Goal: Information Seeking & Learning: Learn about a topic

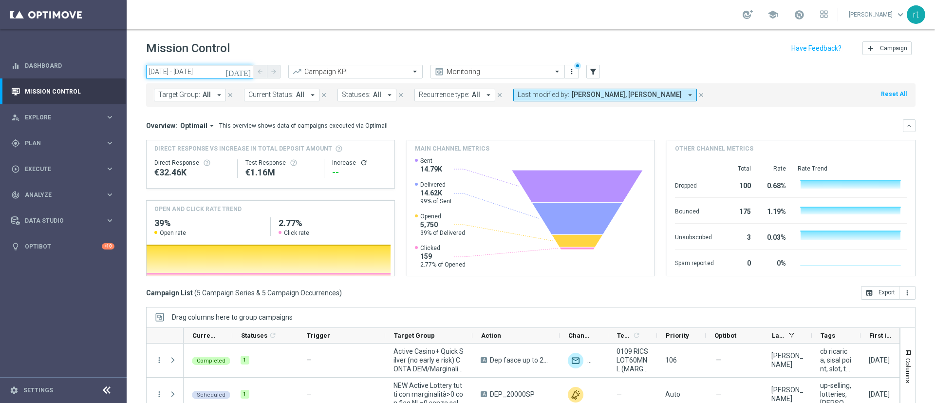
click at [197, 73] on input "29 Sep 2025 - 29 Sep 2025" at bounding box center [199, 72] width 107 height 14
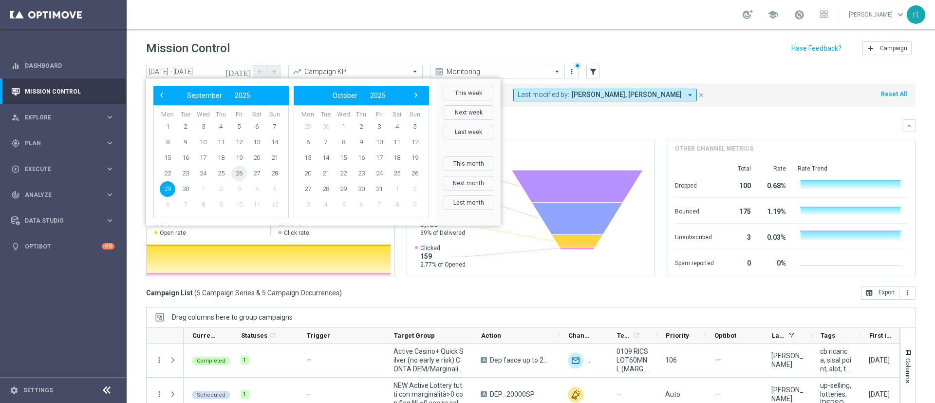
click at [242, 173] on span "26" at bounding box center [239, 173] width 16 height 16
type input "26 Sep 2025 - 26 Sep 2025"
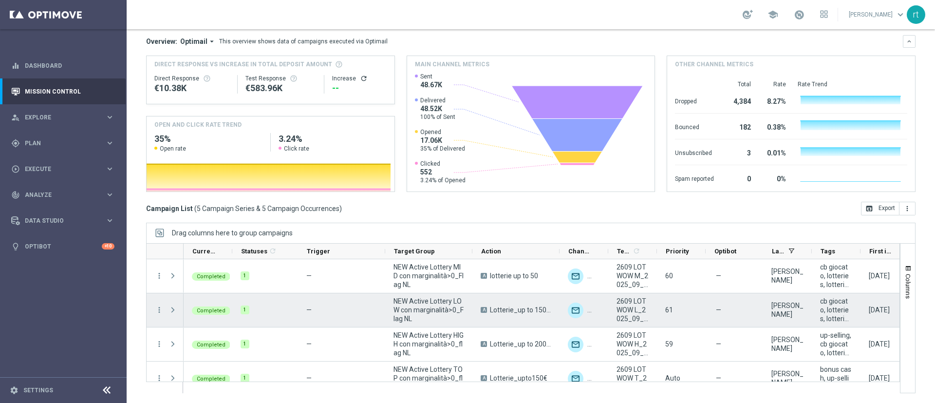
scroll to position [48, 0]
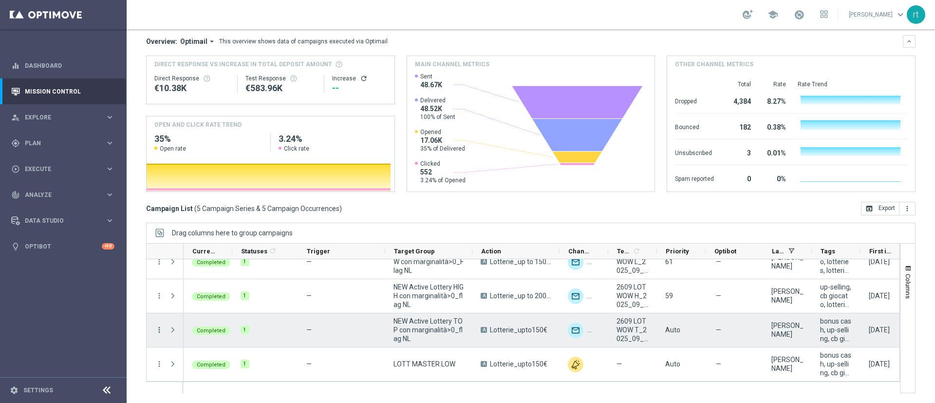
click at [157, 331] on icon "more_vert" at bounding box center [159, 329] width 9 height 9
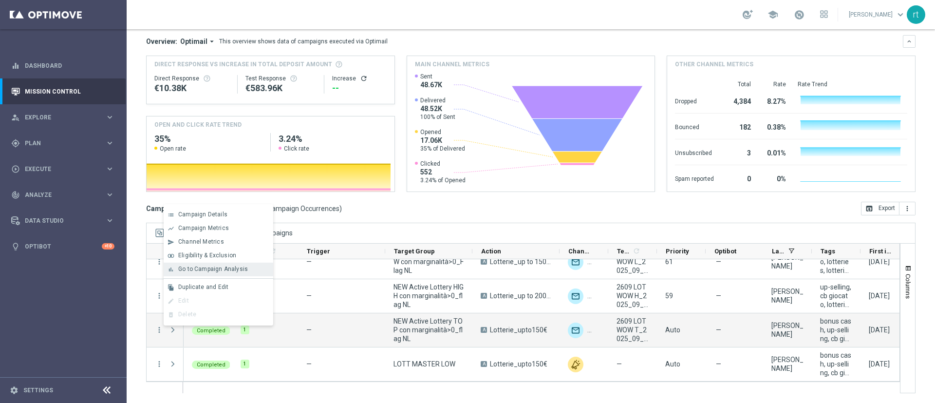
click at [241, 266] on span "Go to Campaign Analysis" at bounding box center [213, 268] width 70 height 7
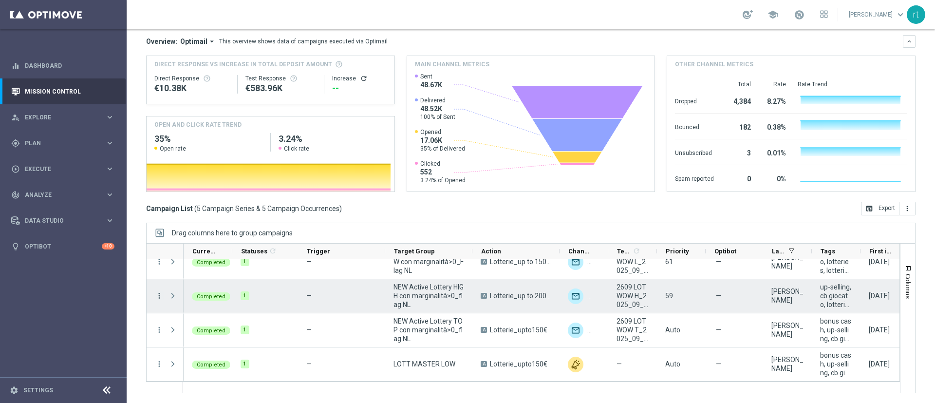
click at [157, 293] on icon "more_vert" at bounding box center [159, 295] width 9 height 9
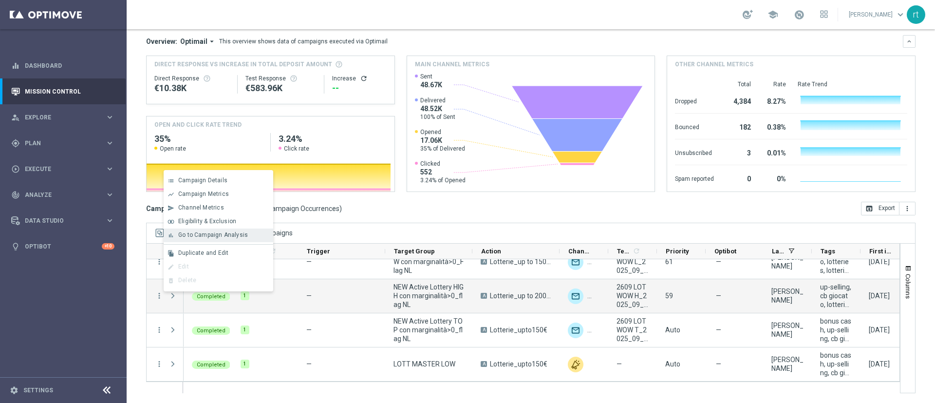
click at [234, 238] on span "Go to Campaign Analysis" at bounding box center [213, 234] width 70 height 7
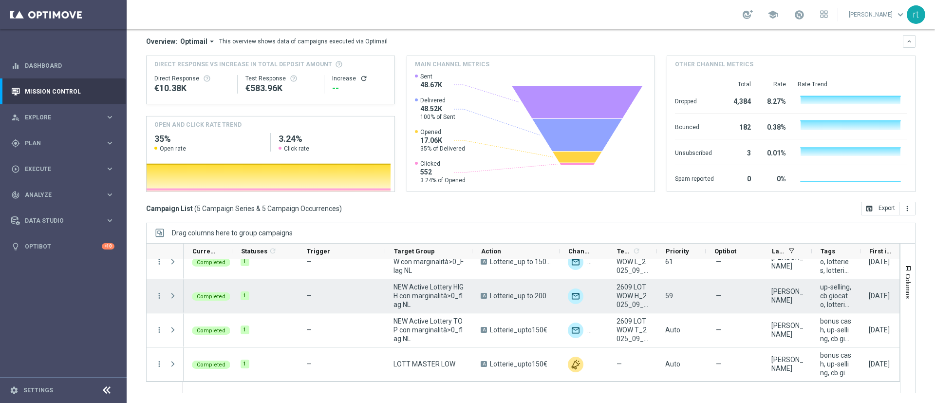
scroll to position [0, 0]
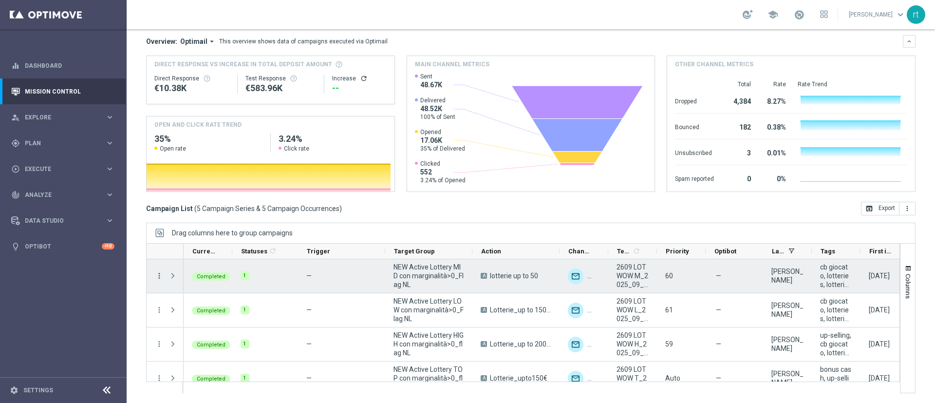
click at [158, 277] on icon "more_vert" at bounding box center [159, 275] width 9 height 9
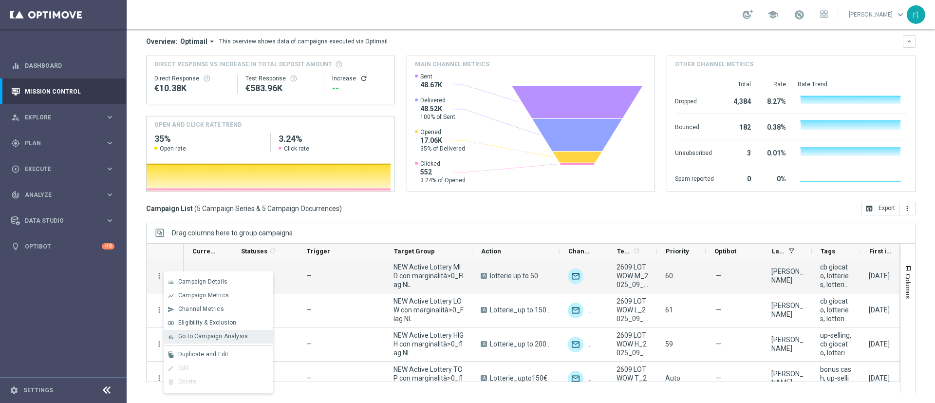
click at [192, 336] on span "Go to Campaign Analysis" at bounding box center [213, 335] width 70 height 7
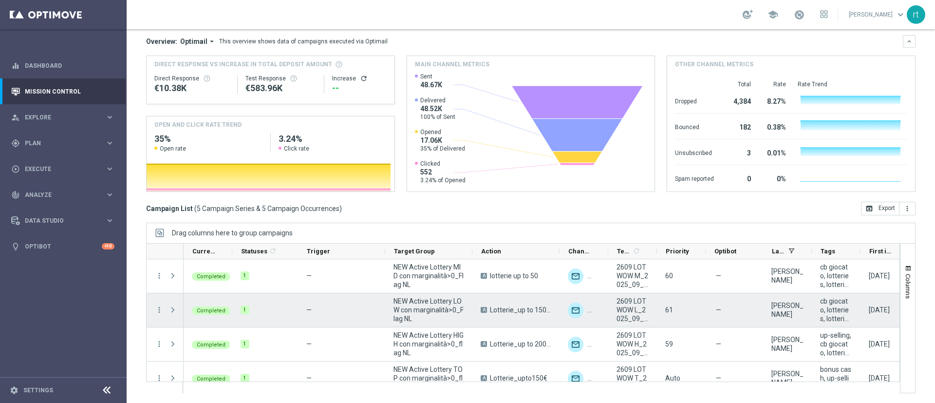
scroll to position [33, 0]
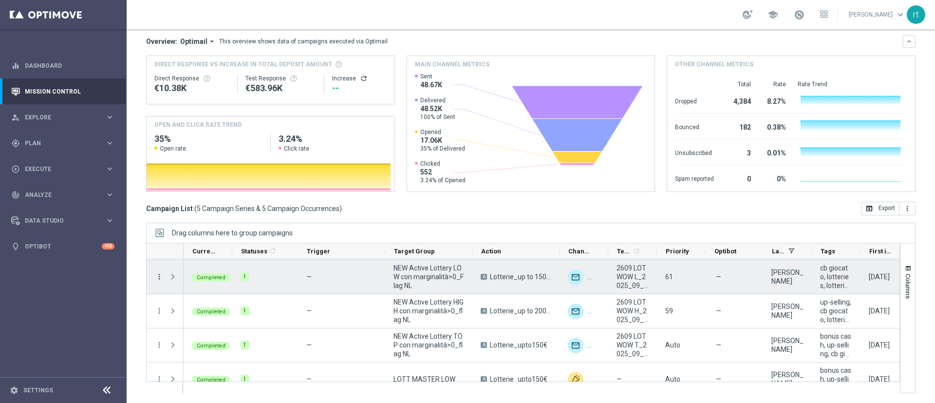
click at [156, 276] on icon "more_vert" at bounding box center [159, 276] width 9 height 9
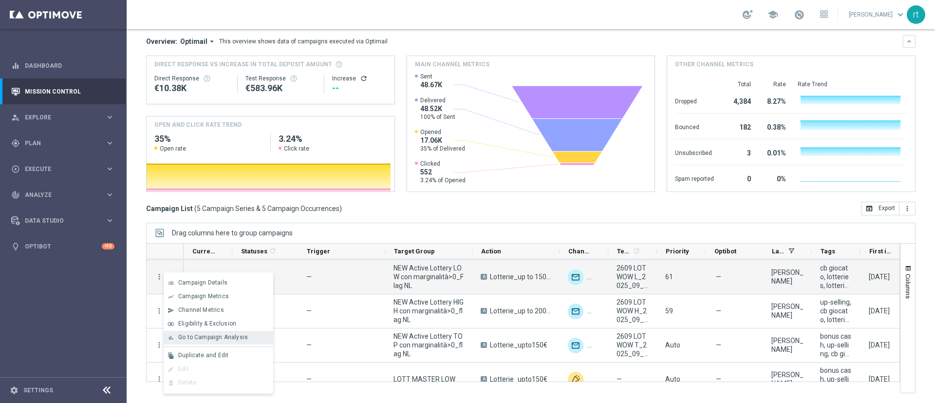
click at [210, 337] on span "Go to Campaign Analysis" at bounding box center [213, 336] width 70 height 7
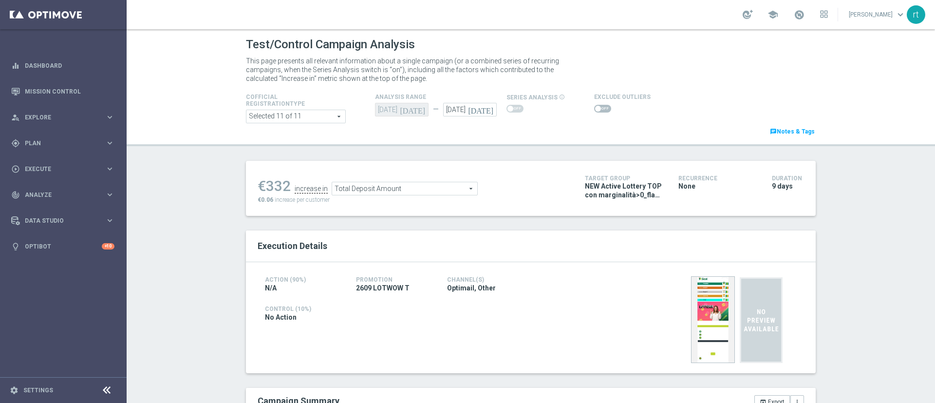
click at [594, 109] on span at bounding box center [602, 109] width 17 height 8
click at [594, 109] on input "checkbox" at bounding box center [602, 109] width 17 height 8
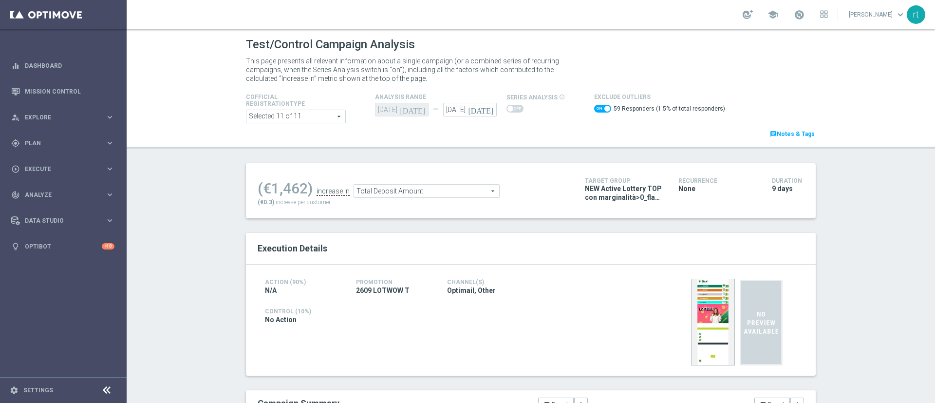
click at [433, 192] on span "Total Deposit Amount" at bounding box center [426, 190] width 145 height 13
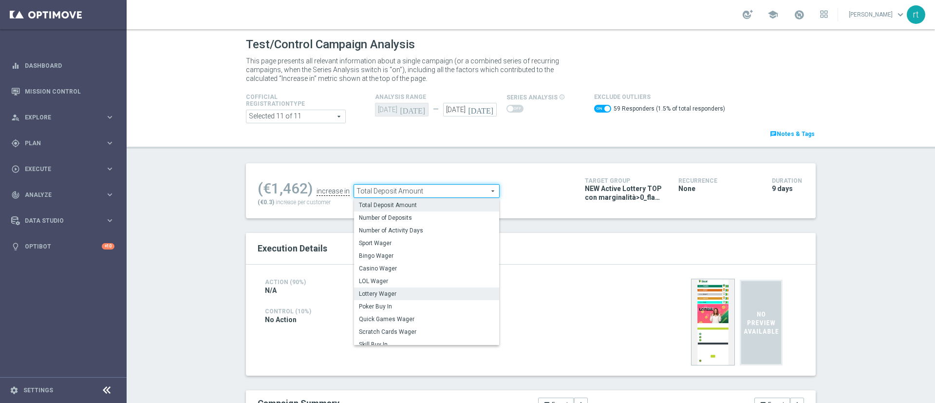
click at [396, 293] on span "Lottery Wager" at bounding box center [426, 294] width 135 height 8
checkbox input "false"
type input "Lottery Wager"
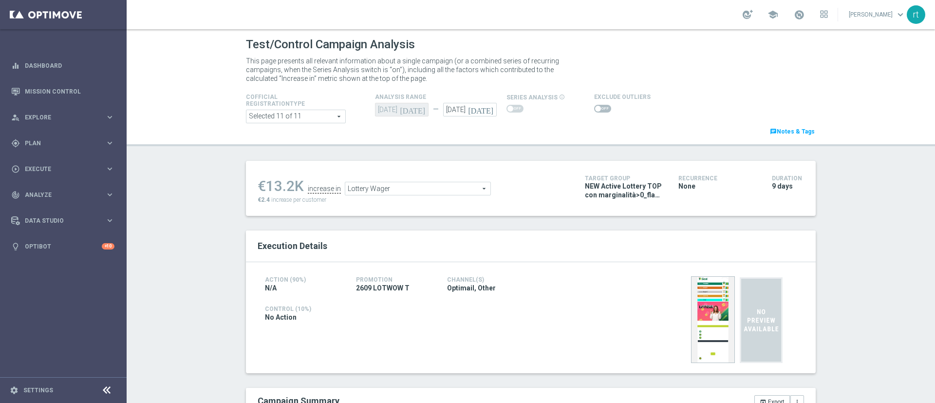
click at [596, 107] on span at bounding box center [602, 109] width 17 height 8
click at [596, 107] on input "checkbox" at bounding box center [602, 109] width 17 height 8
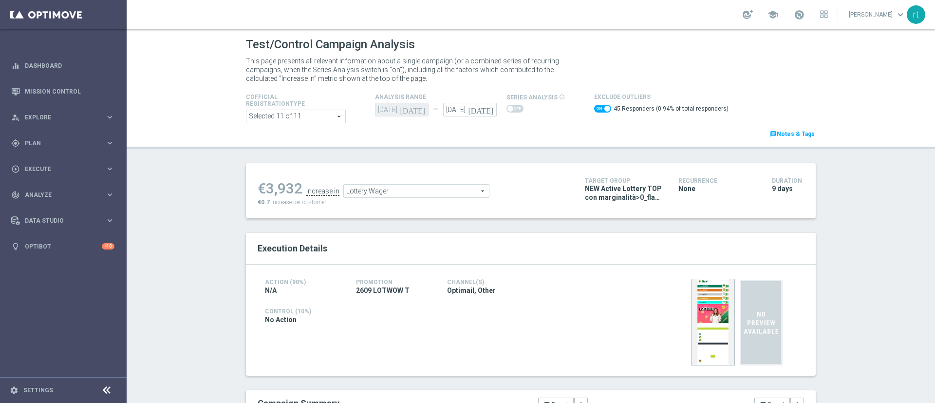
click at [415, 190] on span "Lottery Wager" at bounding box center [416, 190] width 145 height 13
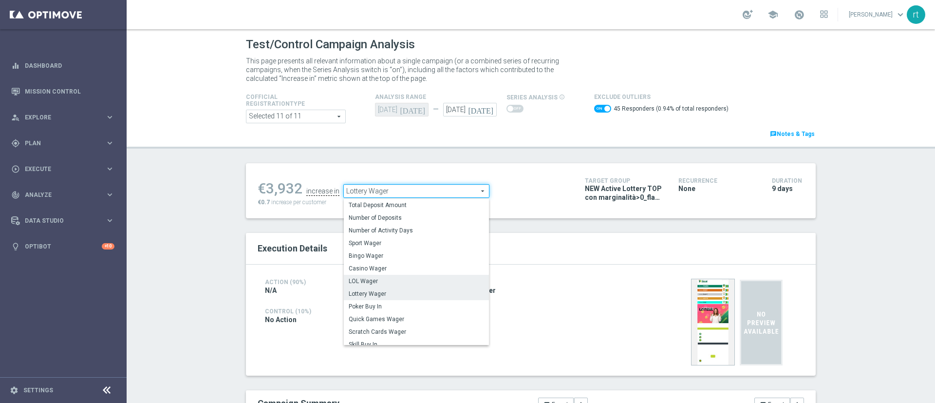
click at [388, 280] on span "LOL Wager" at bounding box center [416, 281] width 135 height 8
checkbox input "false"
type input "LOL Wager"
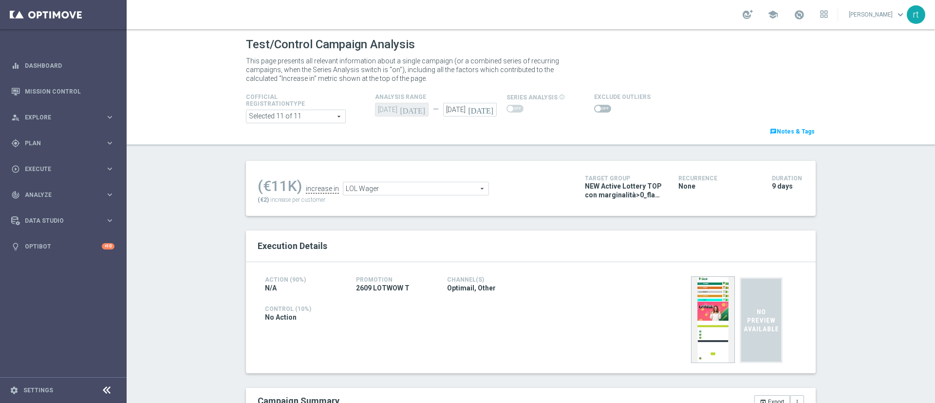
click at [594, 110] on span at bounding box center [602, 109] width 17 height 8
click at [594, 110] on input "checkbox" at bounding box center [602, 109] width 17 height 8
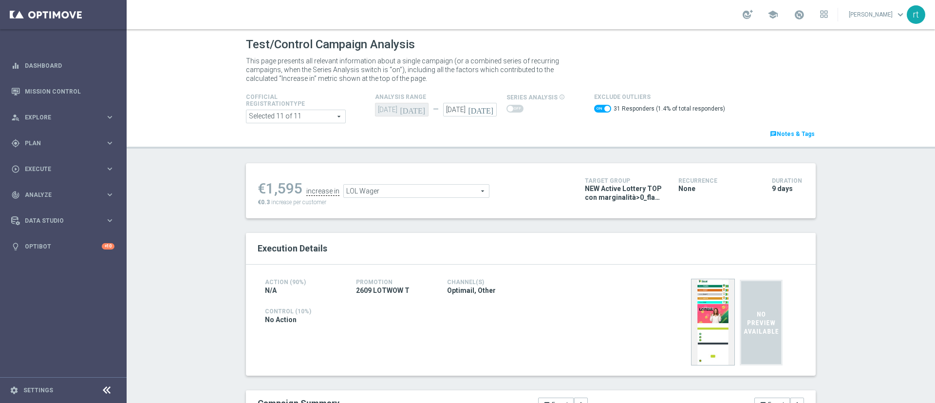
click at [403, 187] on span "LOL Wager" at bounding box center [416, 190] width 145 height 13
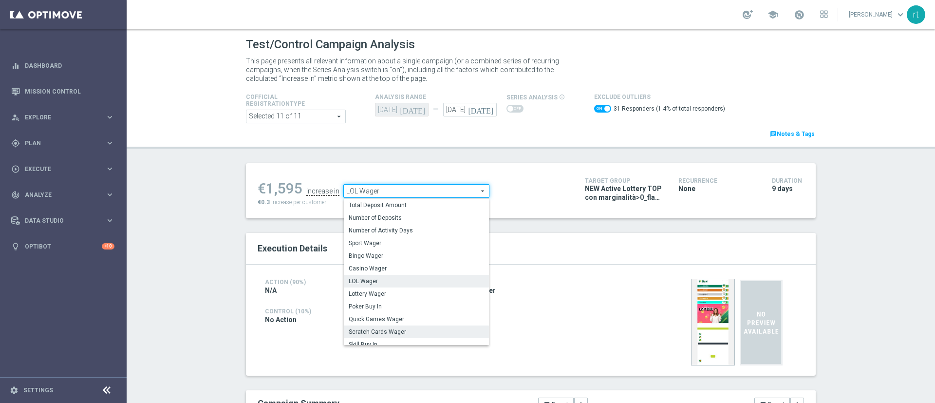
click at [379, 326] on label "Scratch Cards Wager" at bounding box center [416, 331] width 145 height 13
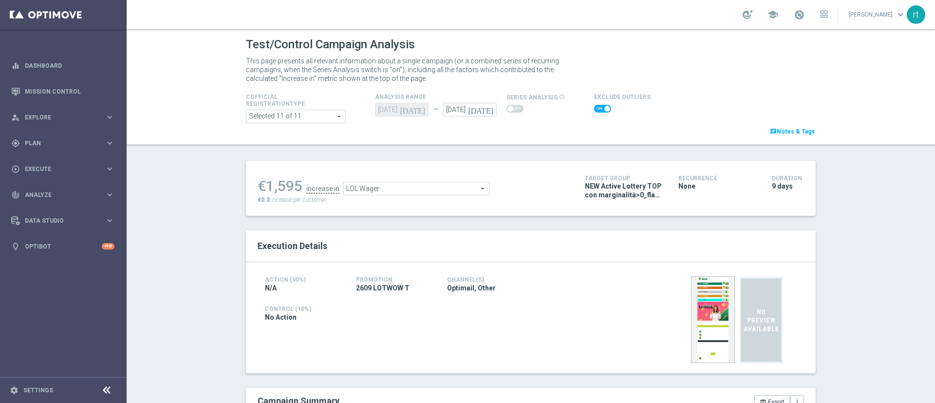
checkbox input "false"
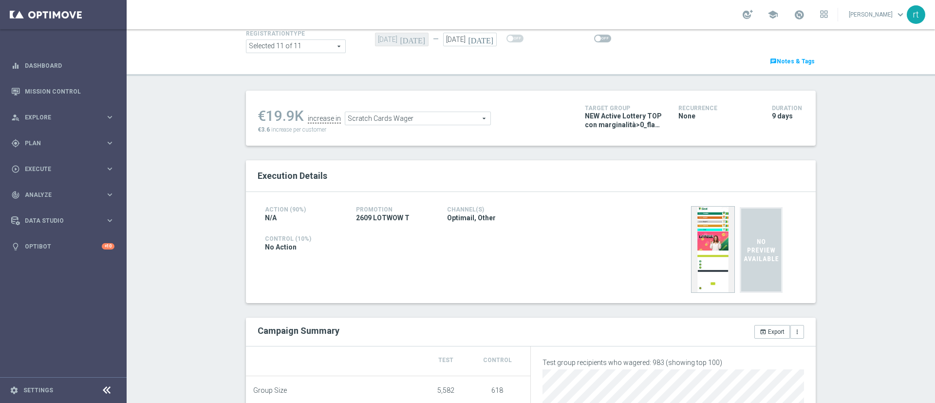
scroll to position [69, 0]
click at [375, 118] on span "Scratch Cards Wager" at bounding box center [417, 119] width 145 height 13
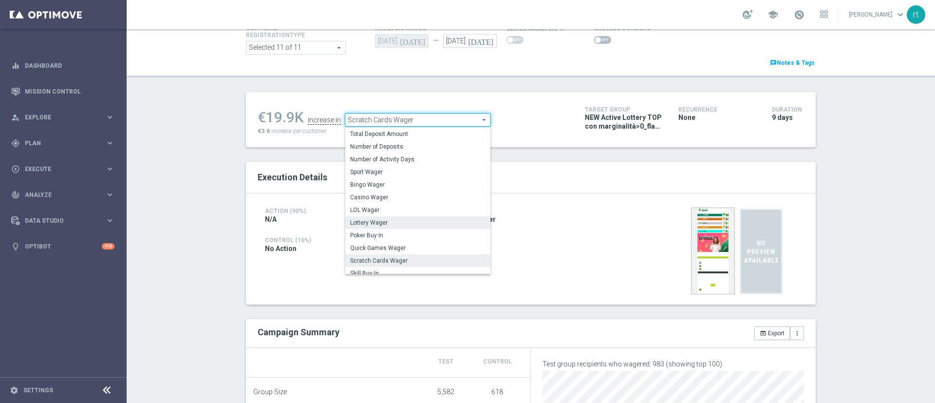
click at [377, 221] on span "Lottery Wager" at bounding box center [417, 223] width 135 height 8
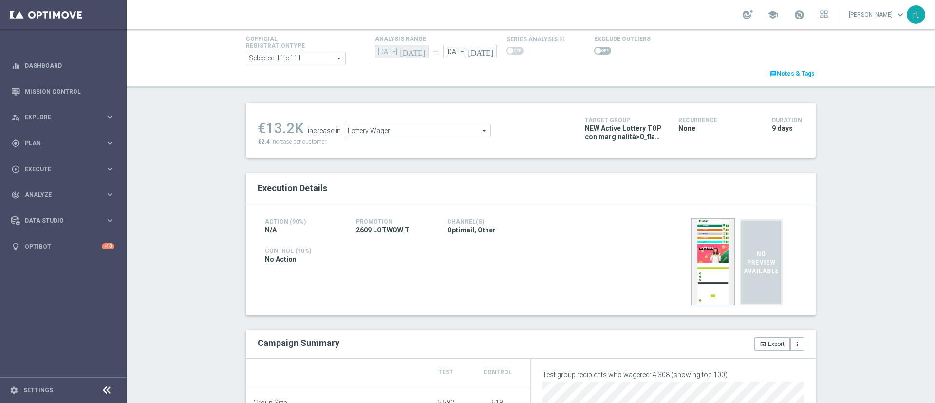
scroll to position [57, 0]
click at [376, 131] on span "Lottery Wager" at bounding box center [417, 131] width 145 height 13
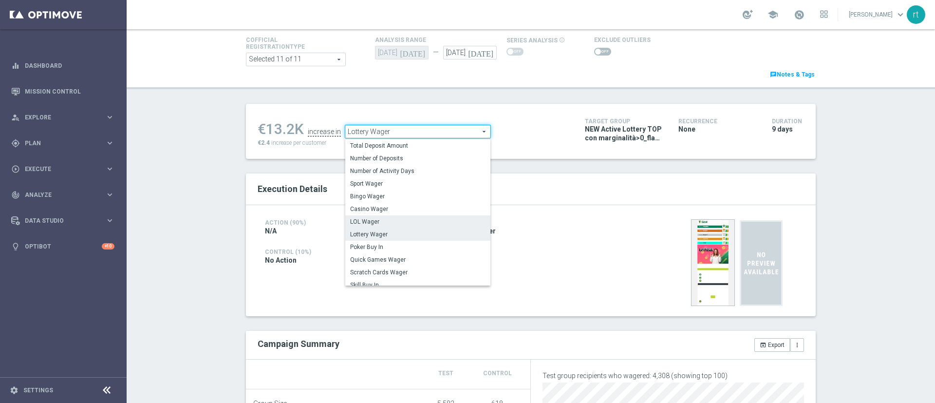
click at [375, 223] on span "LOL Wager" at bounding box center [417, 222] width 135 height 8
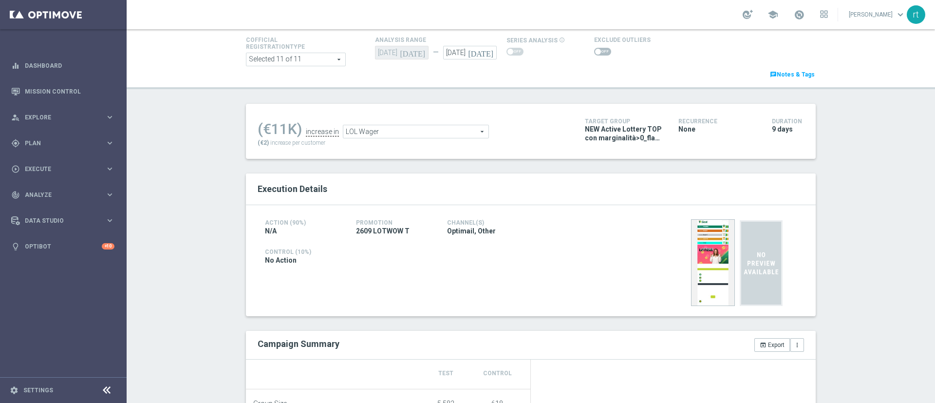
click at [388, 134] on span "LOL Wager" at bounding box center [415, 131] width 145 height 13
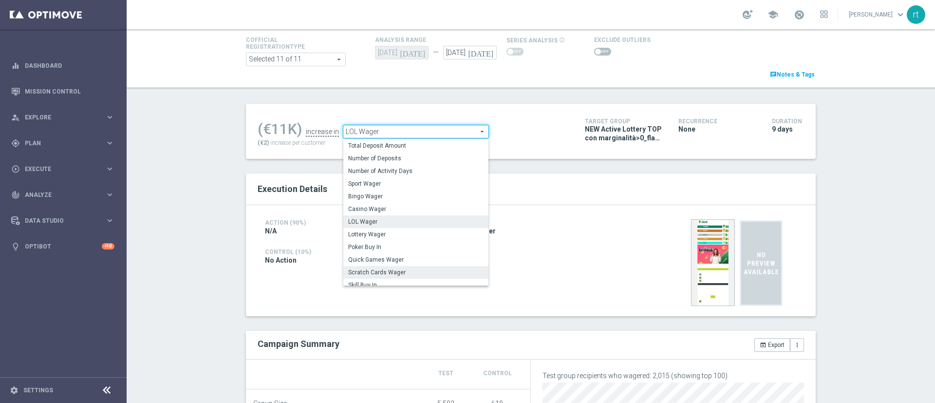
click at [390, 269] on span "Scratch Cards Wager" at bounding box center [415, 272] width 135 height 8
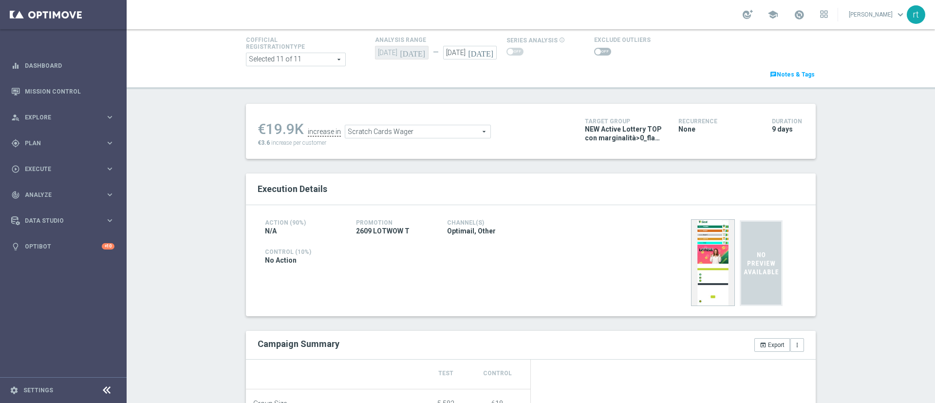
click at [367, 129] on span "Scratch Cards Wager" at bounding box center [417, 131] width 145 height 13
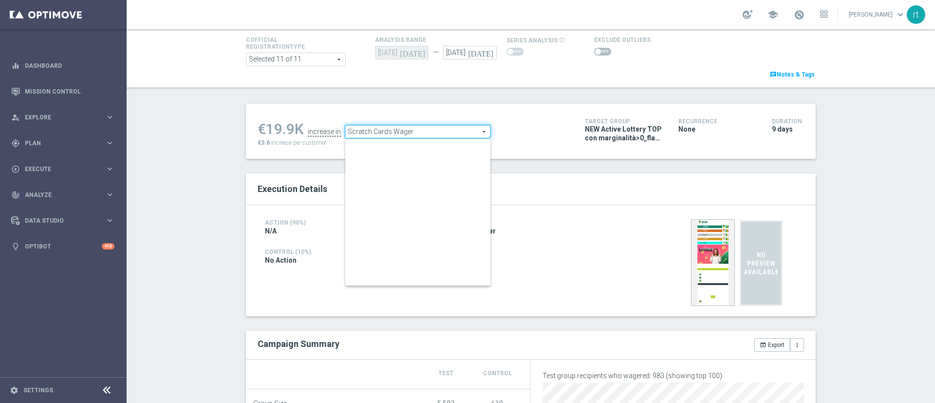
scroll to position [152, 0]
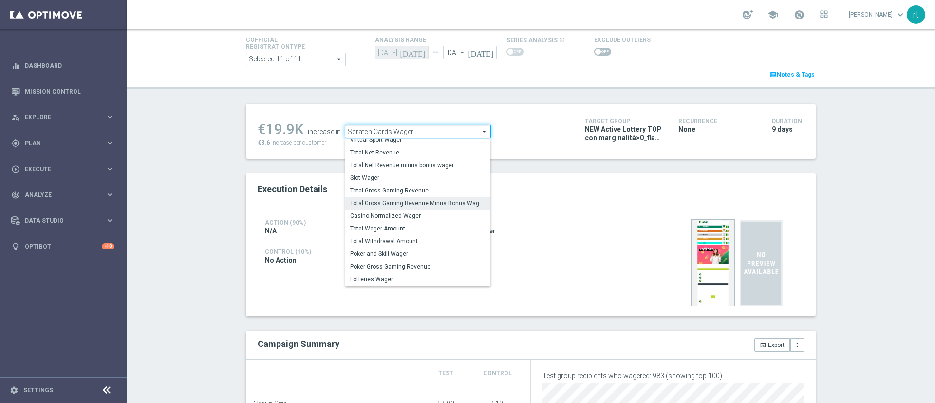
click at [378, 205] on span "Total Gross Gaming Revenue Minus Bonus Wagared" at bounding box center [417, 203] width 135 height 8
type input "Total Gross Gaming Revenue Minus Bonus Wagared"
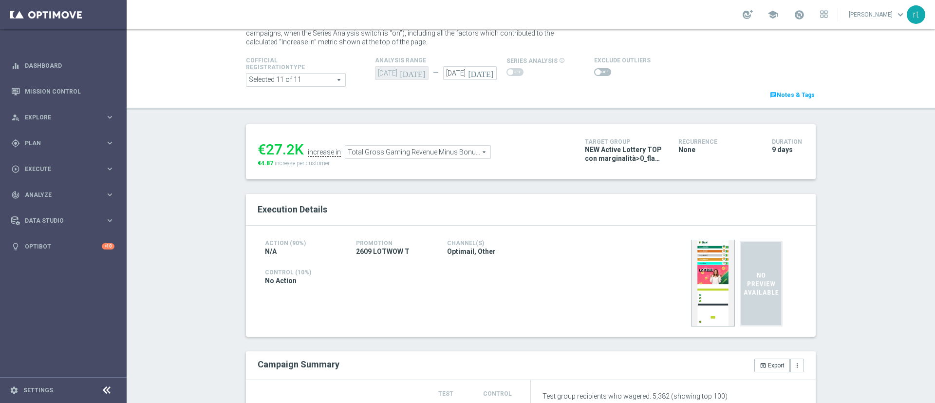
scroll to position [33, 0]
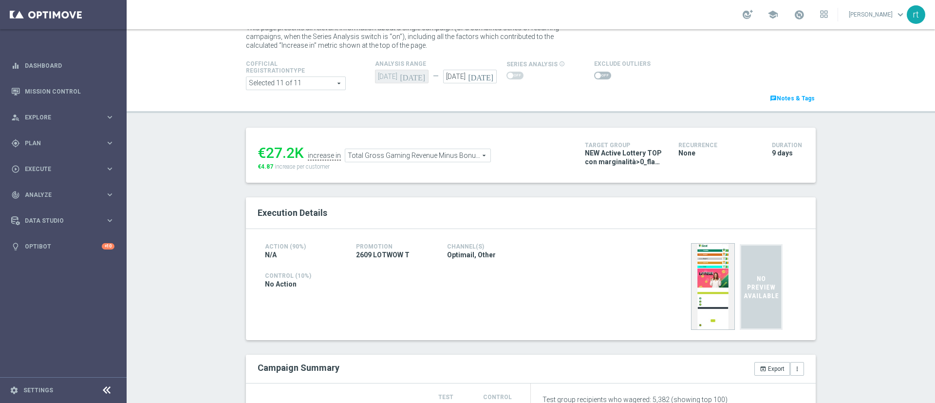
click at [594, 73] on span at bounding box center [602, 76] width 17 height 8
click at [594, 73] on input "checkbox" at bounding box center [602, 76] width 17 height 8
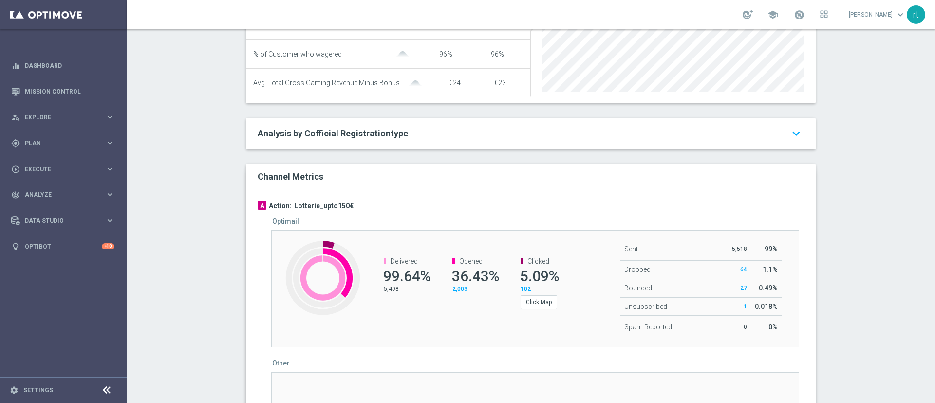
scroll to position [0, 0]
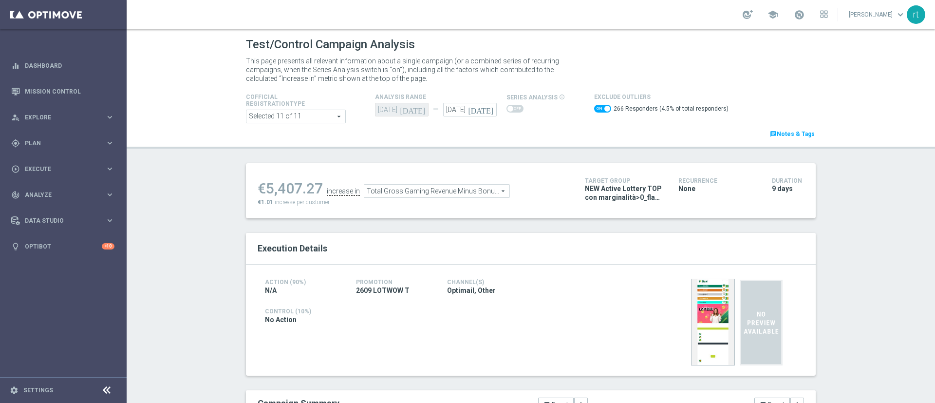
click at [594, 107] on span at bounding box center [602, 109] width 17 height 8
click at [594, 107] on input "checkbox" at bounding box center [602, 109] width 17 height 8
checkbox input "false"
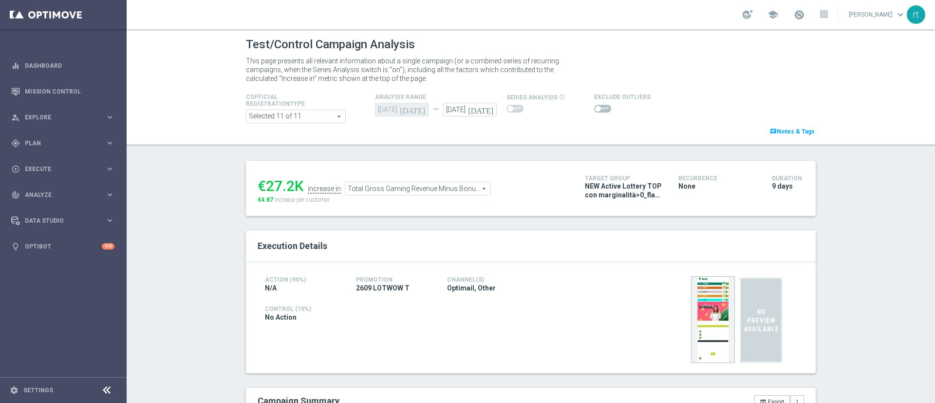
scroll to position [214, 0]
click at [595, 109] on span at bounding box center [602, 109] width 17 height 8
click at [595, 109] on input "checkbox" at bounding box center [602, 109] width 17 height 8
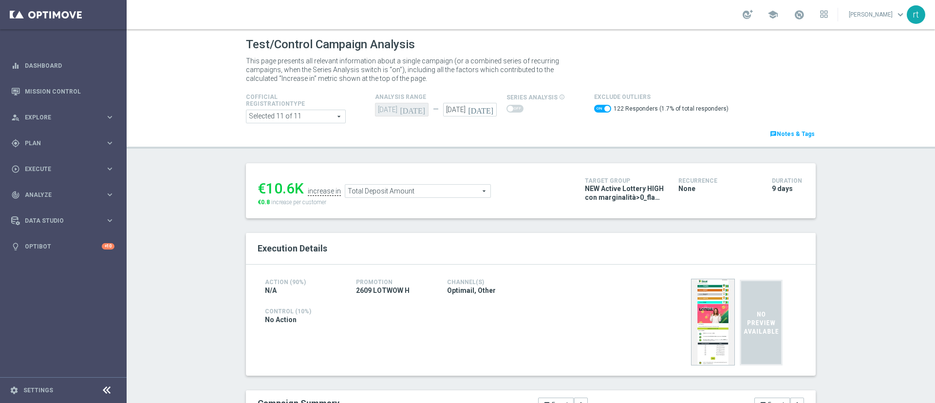
click at [383, 189] on span "Total Deposit Amount" at bounding box center [417, 190] width 145 height 13
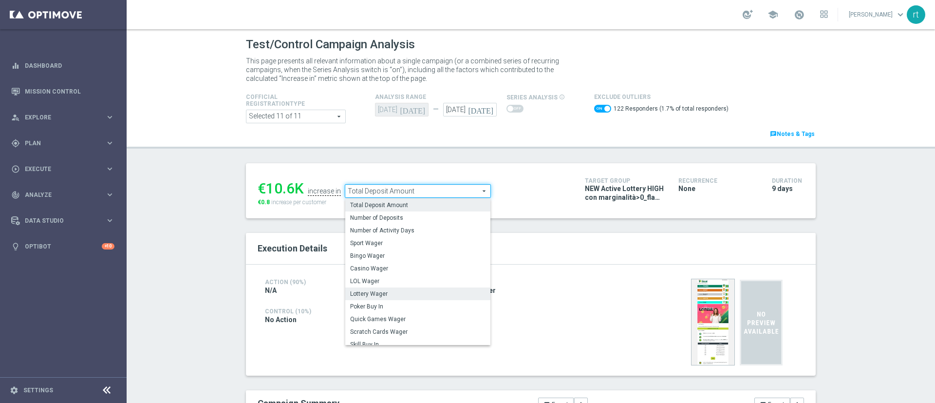
click at [383, 294] on span "Lottery Wager" at bounding box center [417, 294] width 135 height 8
checkbox input "false"
type input "Lottery Wager"
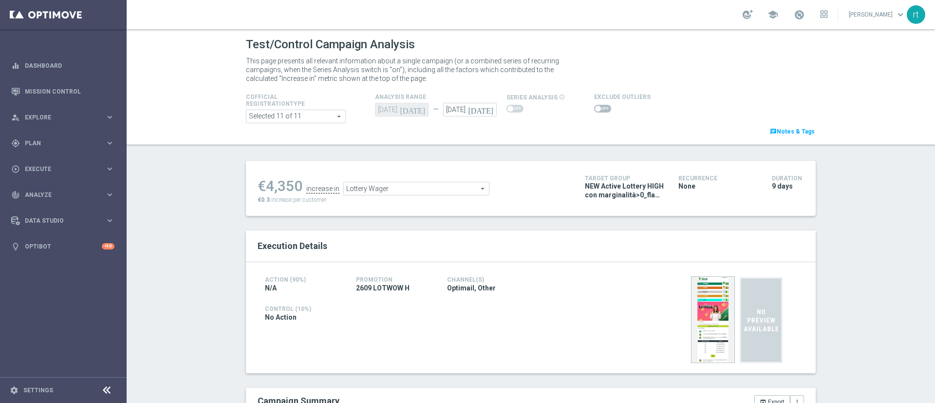
click at [594, 110] on span at bounding box center [602, 109] width 17 height 8
click at [594, 110] on input "checkbox" at bounding box center [602, 109] width 17 height 8
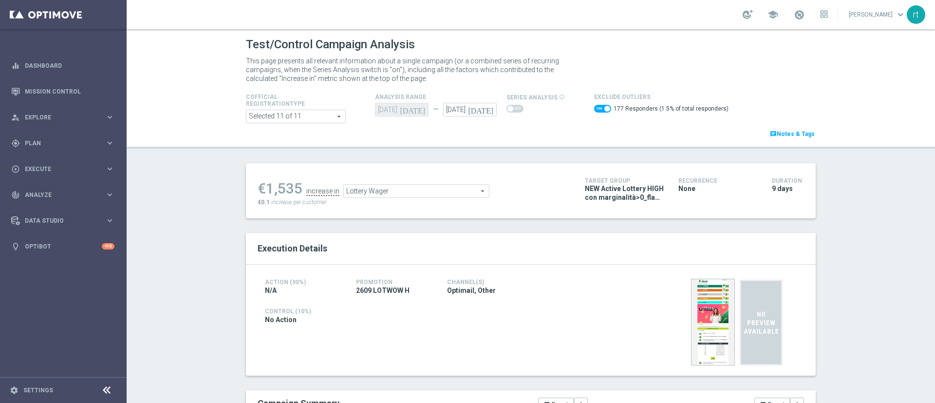
click at [367, 192] on span "Lottery Wager" at bounding box center [416, 190] width 145 height 13
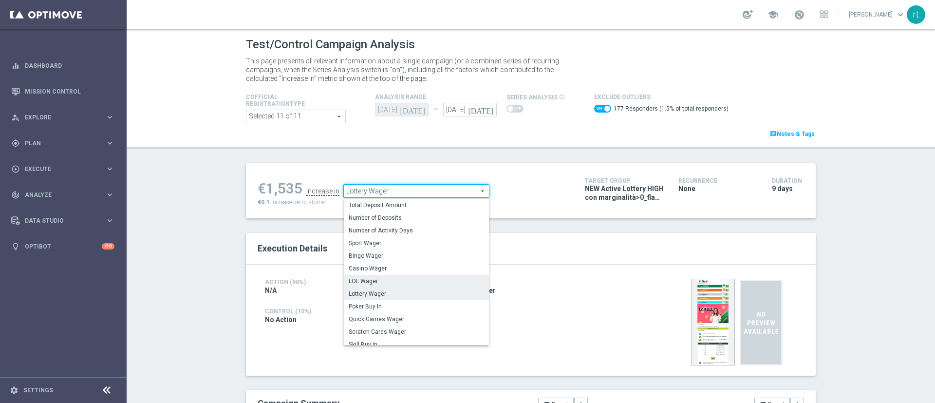
click at [373, 277] on span "LOL Wager" at bounding box center [416, 281] width 135 height 8
checkbox input "false"
type input "LOL Wager"
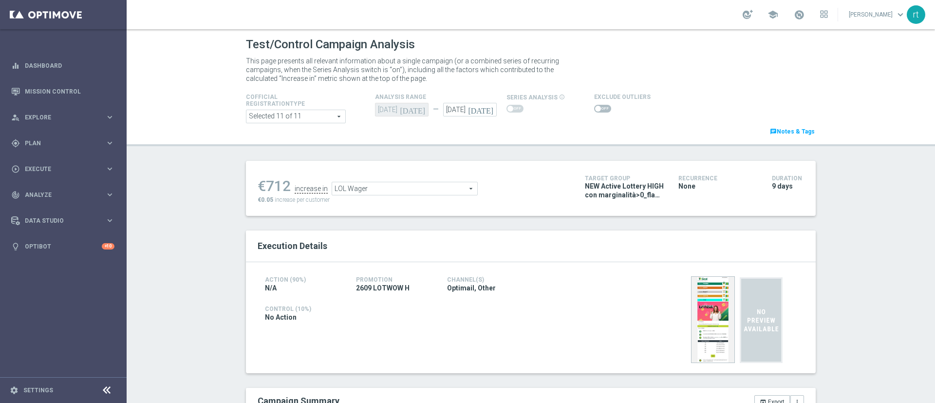
click at [594, 111] on span at bounding box center [602, 109] width 17 height 8
click at [594, 111] on input "checkbox" at bounding box center [602, 109] width 17 height 8
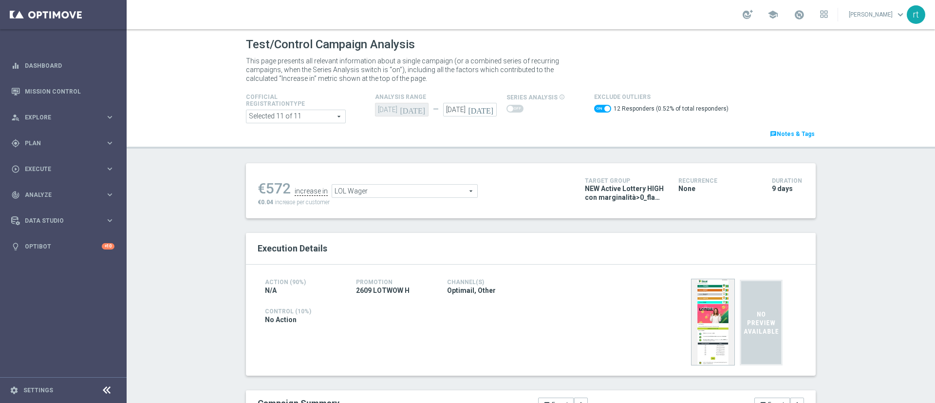
click at [367, 188] on span "LOL Wager" at bounding box center [404, 190] width 145 height 13
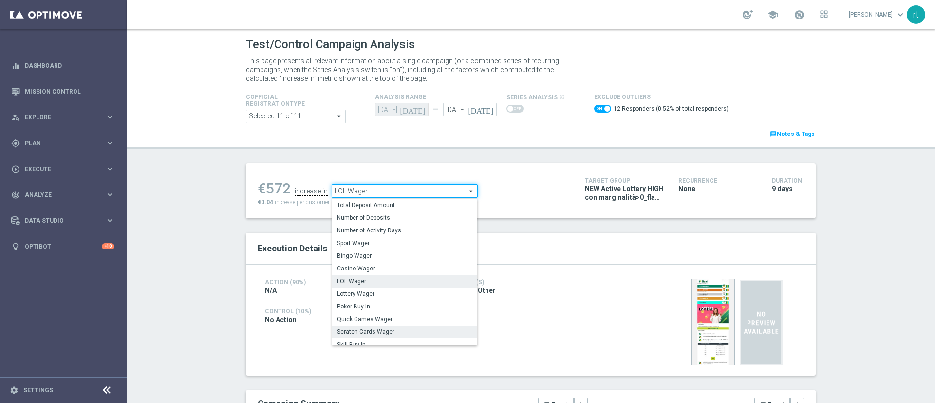
click at [378, 327] on label "Scratch Cards Wager" at bounding box center [404, 331] width 145 height 13
checkbox input "false"
type input "Scratch Cards Wager"
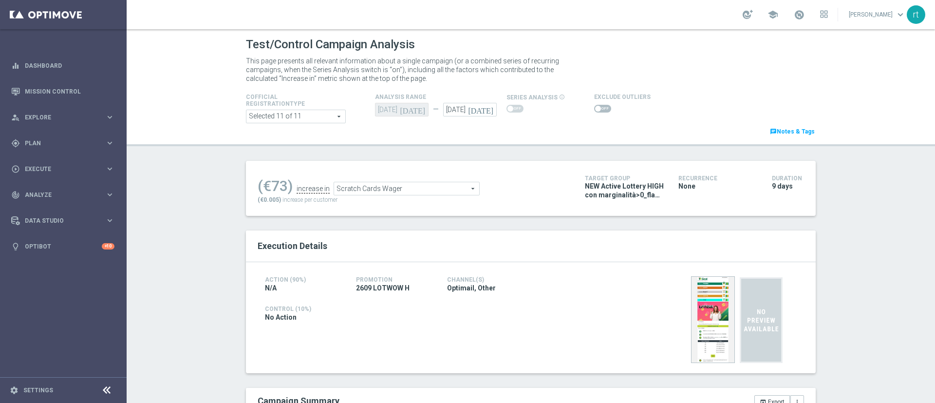
click at [598, 105] on span at bounding box center [602, 109] width 17 height 8
click at [598, 105] on input "checkbox" at bounding box center [602, 109] width 17 height 8
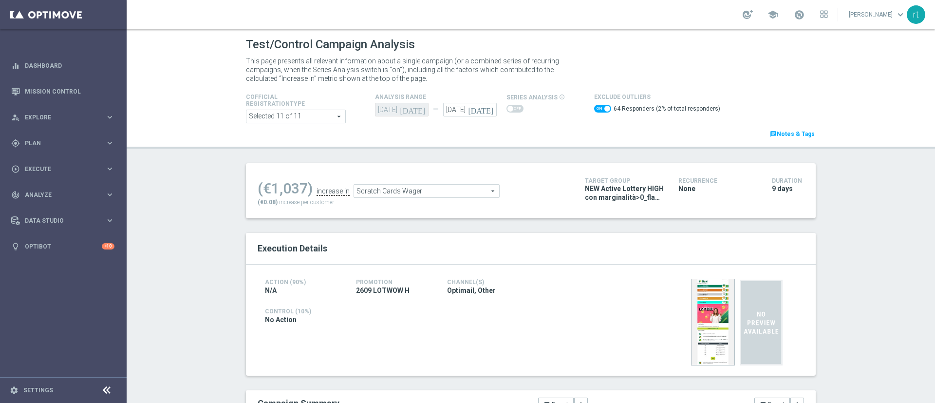
click at [353, 187] on div "Scratch Cards Wager Scratch Cards Wager arrow_drop_down search" at bounding box center [426, 191] width 146 height 14
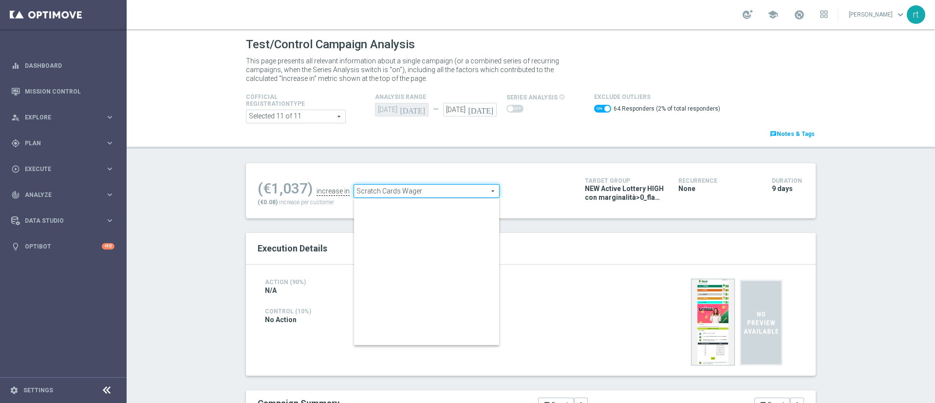
scroll to position [152, 0]
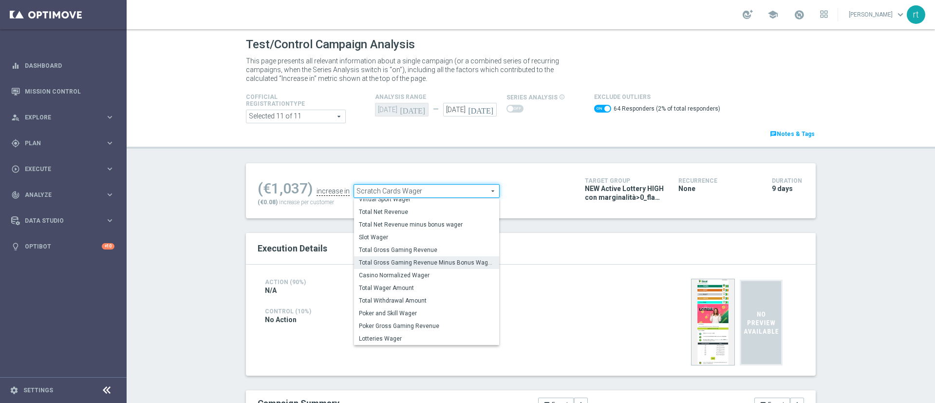
click at [389, 264] on span "Total Gross Gaming Revenue Minus Bonus Wagared" at bounding box center [426, 262] width 135 height 8
checkbox input "false"
type input "Total Gross Gaming Revenue Minus Bonus Wagared"
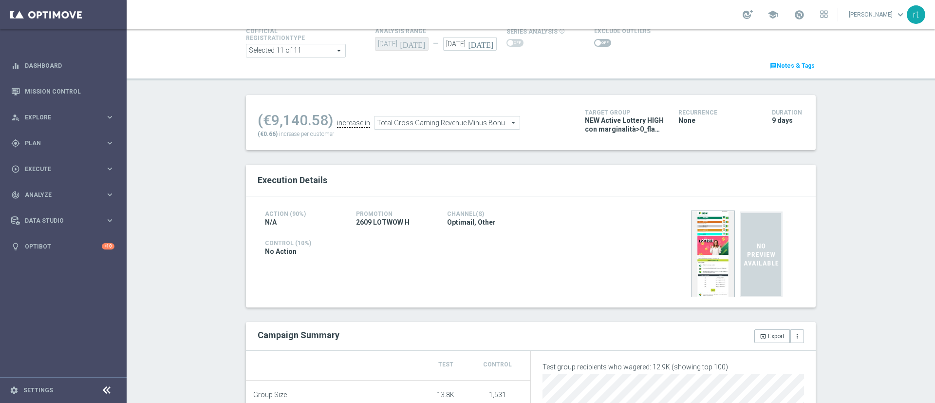
scroll to position [65, 0]
click at [594, 44] on span at bounding box center [602, 43] width 17 height 8
click at [594, 44] on input "checkbox" at bounding box center [602, 43] width 17 height 8
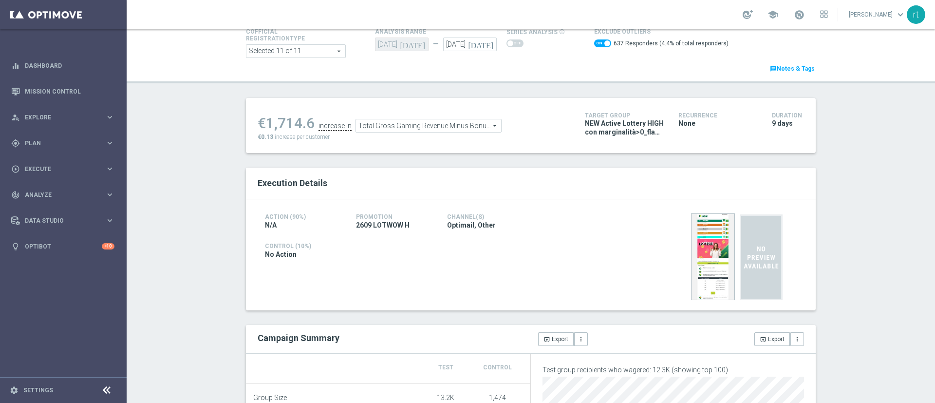
click at [366, 117] on ul "€1,714.6 increase in Total Gross Gaming Revenue Minus Bonus Wagared Total Gross…" at bounding box center [413, 121] width 317 height 23
click at [366, 123] on span "Total Gross Gaming Revenue Minus Bonus Wagared" at bounding box center [428, 125] width 145 height 13
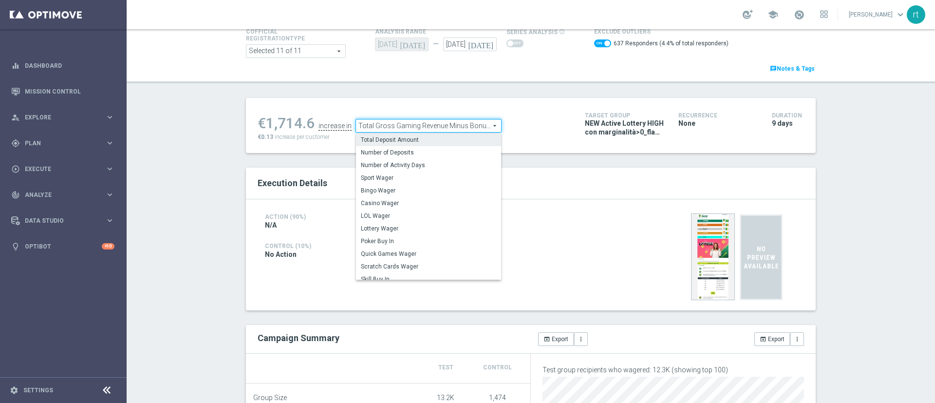
click at [376, 139] on span "Total Deposit Amount" at bounding box center [428, 140] width 135 height 8
checkbox input "false"
type input "Total Deposit Amount"
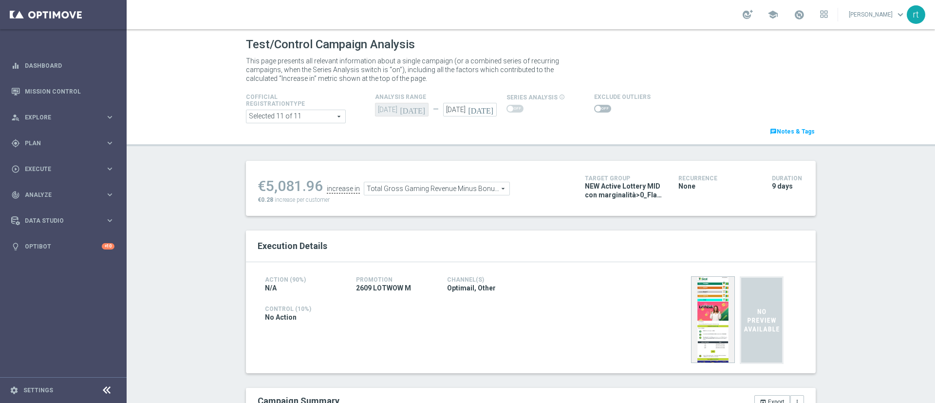
click at [594, 108] on span at bounding box center [602, 109] width 17 height 8
click at [594, 108] on input "checkbox" at bounding box center [602, 109] width 17 height 8
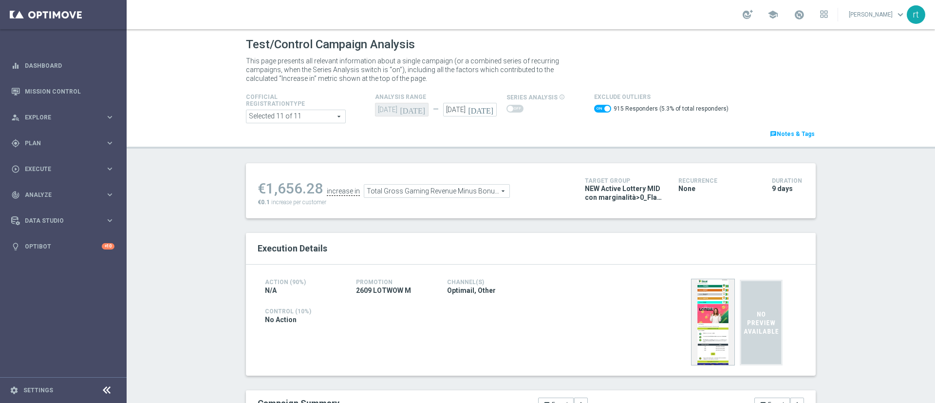
click at [594, 108] on span at bounding box center [602, 109] width 17 height 8
click at [594, 108] on input "checkbox" at bounding box center [602, 109] width 17 height 8
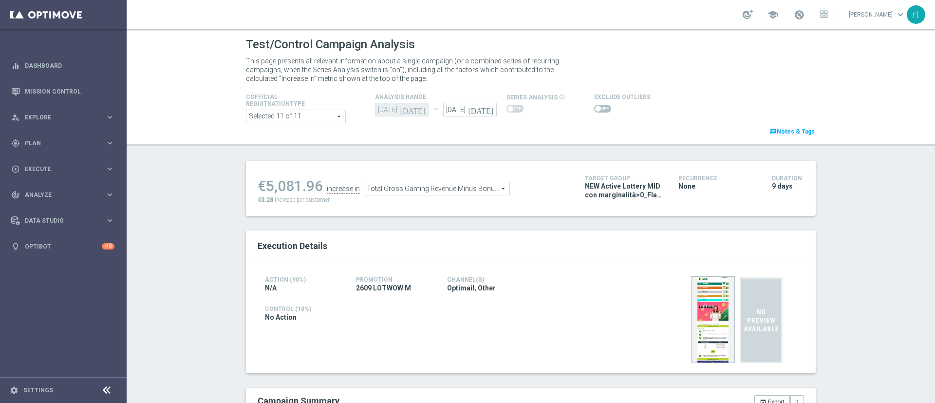
click at [594, 110] on span at bounding box center [602, 109] width 17 height 8
click at [594, 110] on input "checkbox" at bounding box center [602, 109] width 17 height 8
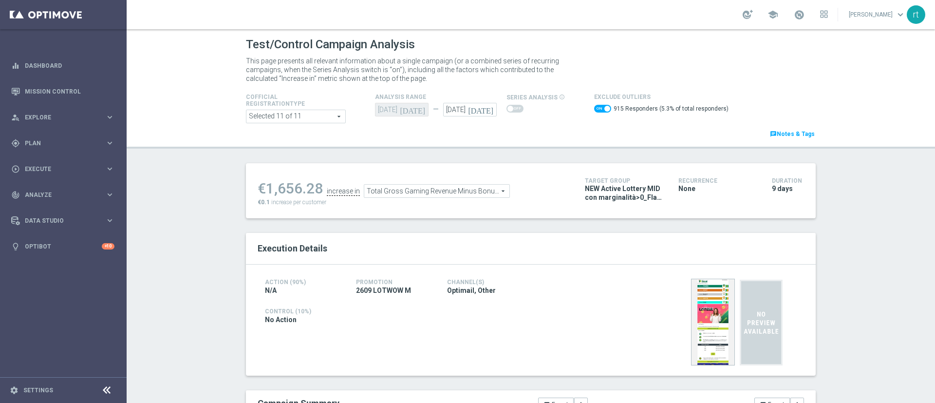
click at [397, 196] on span "Total Gross Gaming Revenue Minus Bonus Wagared" at bounding box center [436, 190] width 145 height 13
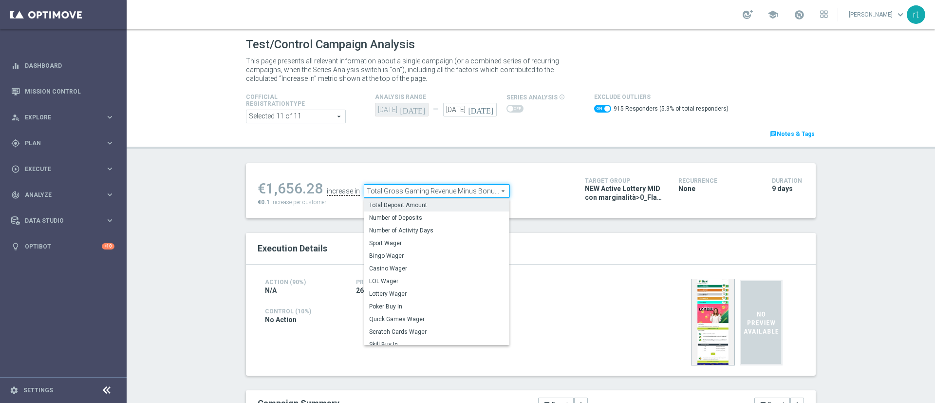
click at [396, 199] on label "Total Deposit Amount" at bounding box center [436, 205] width 145 height 13
checkbox input "false"
type input "Total Deposit Amount"
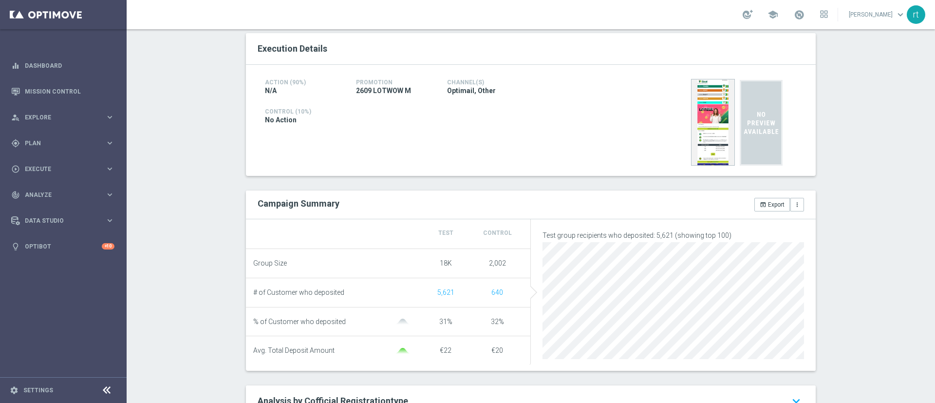
scroll to position [26, 0]
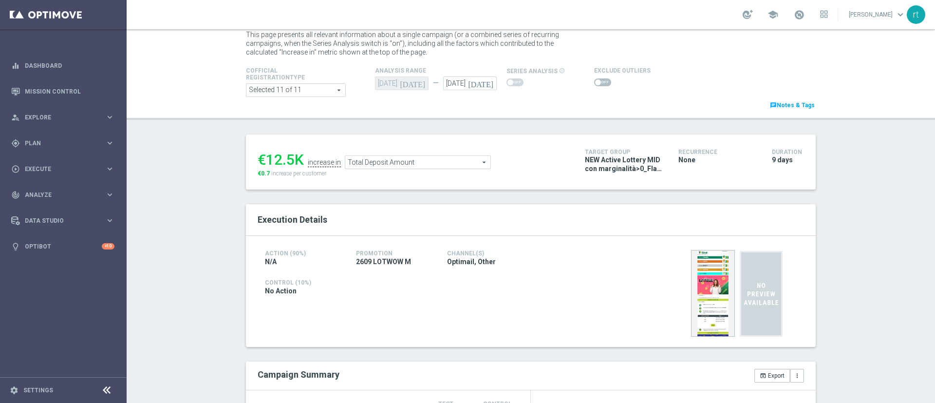
click at [594, 82] on span at bounding box center [602, 82] width 17 height 8
click at [594, 82] on input "checkbox" at bounding box center [602, 82] width 17 height 8
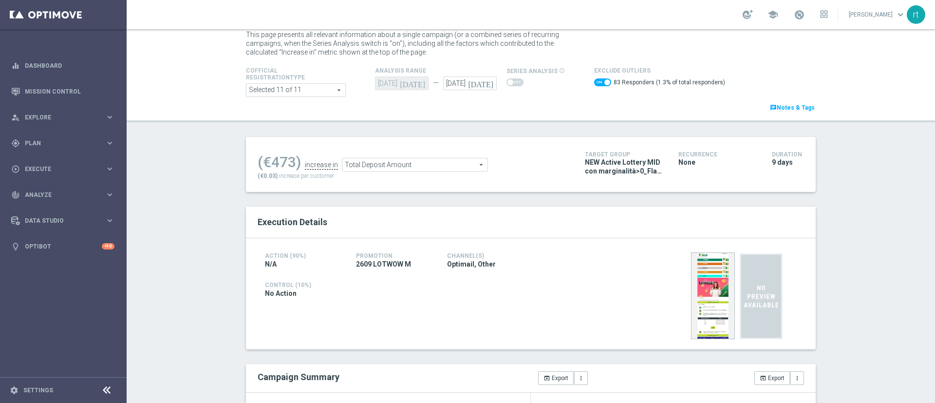
click at [438, 163] on span "Total Deposit Amount" at bounding box center [414, 164] width 145 height 13
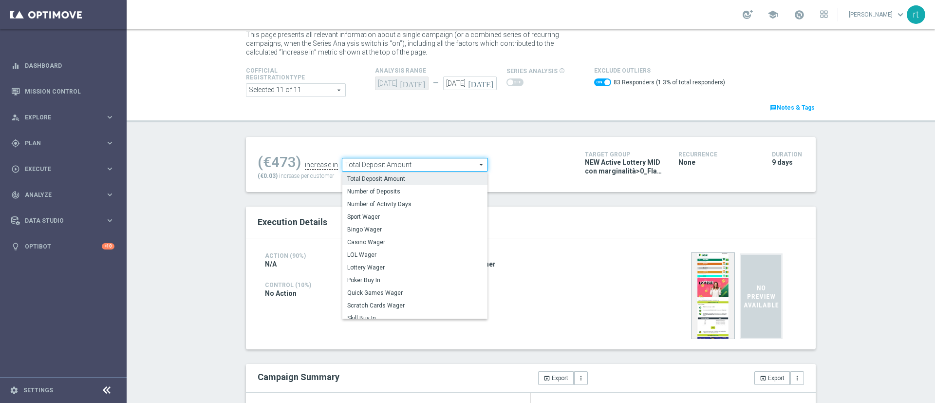
click at [604, 80] on span at bounding box center [607, 82] width 6 height 6
click at [595, 80] on input "checkbox" at bounding box center [602, 82] width 17 height 8
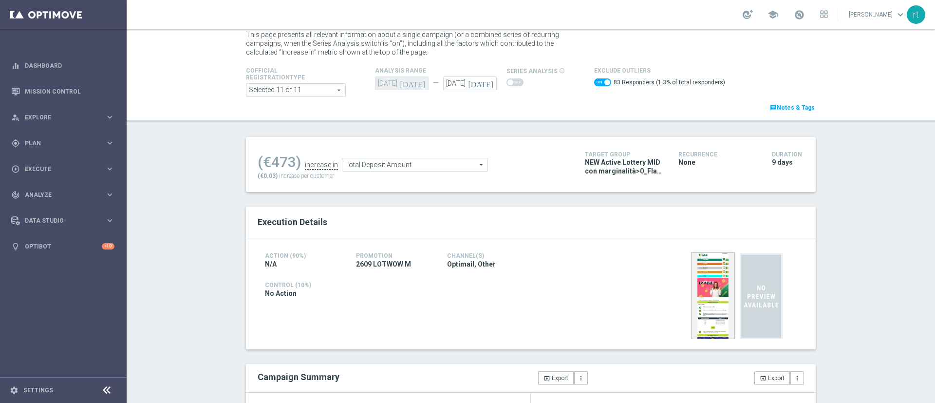
click at [594, 81] on span at bounding box center [602, 82] width 17 height 8
click at [594, 81] on input "checkbox" at bounding box center [602, 82] width 17 height 8
checkbox input "false"
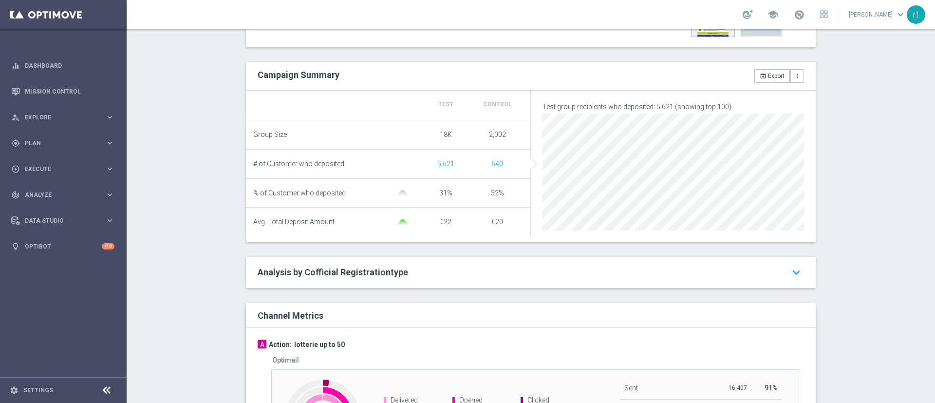
scroll to position [74, 0]
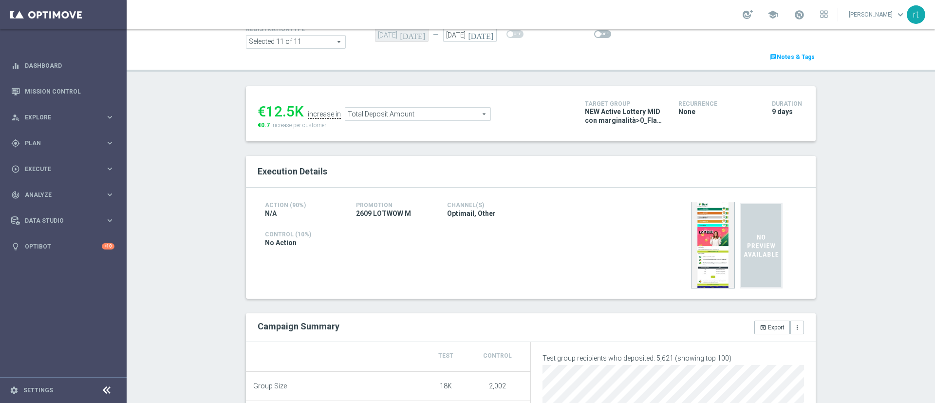
click at [382, 115] on span "Total Deposit Amount" at bounding box center [417, 114] width 145 height 13
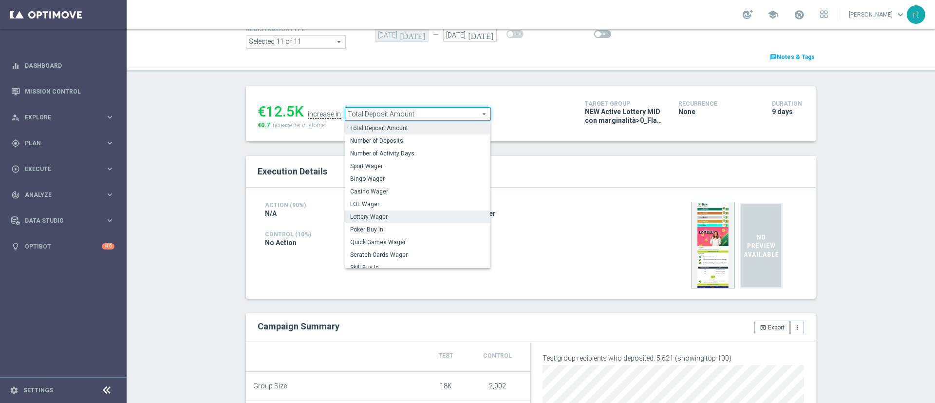
click at [381, 217] on span "Lottery Wager" at bounding box center [417, 217] width 135 height 8
type input "Lottery Wager"
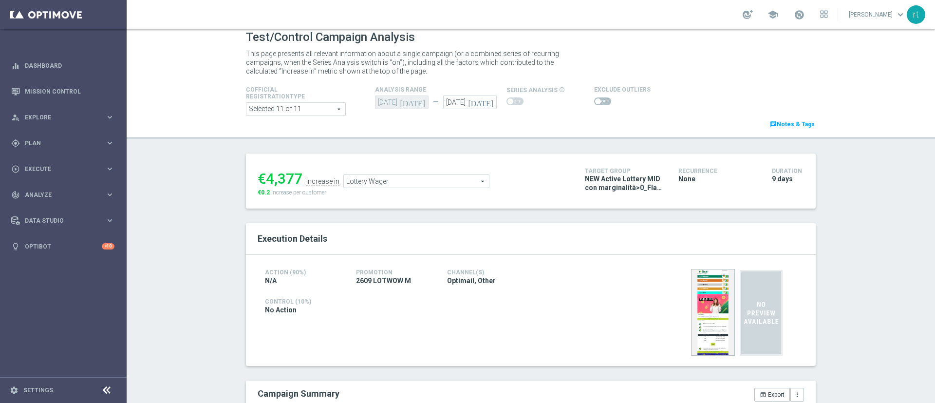
scroll to position [3, 0]
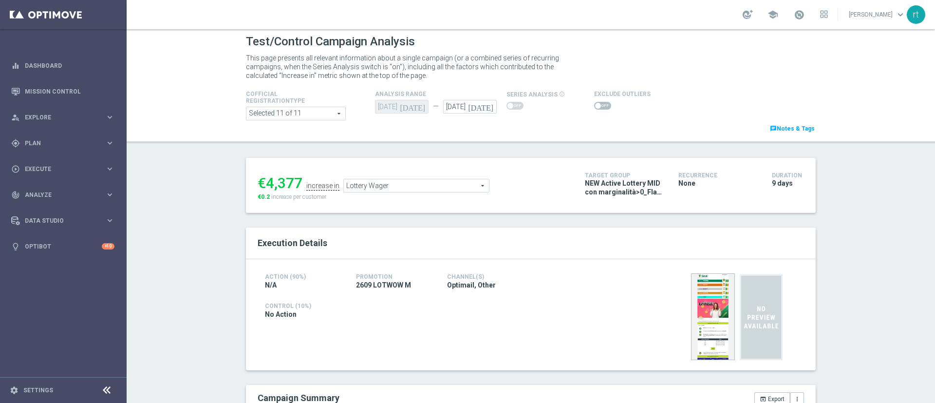
click at [594, 106] on span at bounding box center [602, 106] width 17 height 8
click at [594, 106] on input "checkbox" at bounding box center [602, 106] width 17 height 8
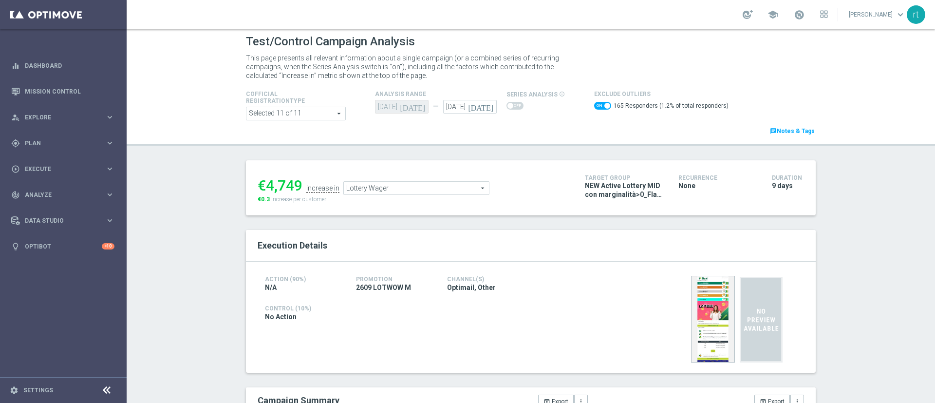
click at [382, 187] on span "Lottery Wager" at bounding box center [416, 188] width 145 height 13
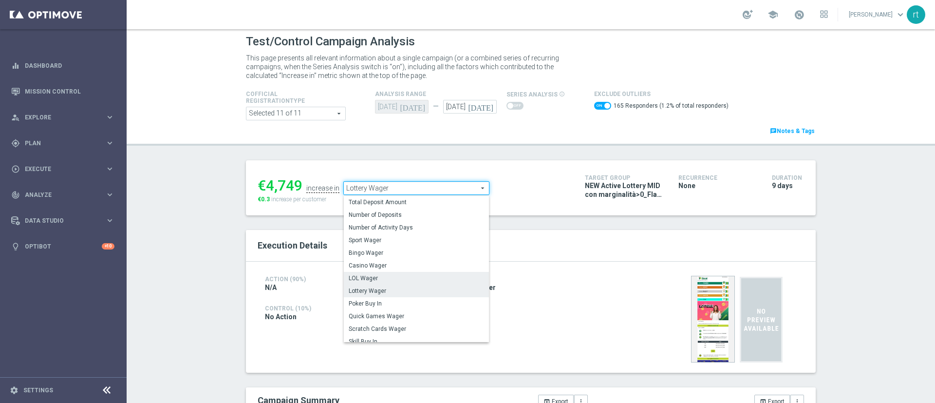
click at [379, 280] on span "LOL Wager" at bounding box center [416, 278] width 135 height 8
checkbox input "false"
type input "LOL Wager"
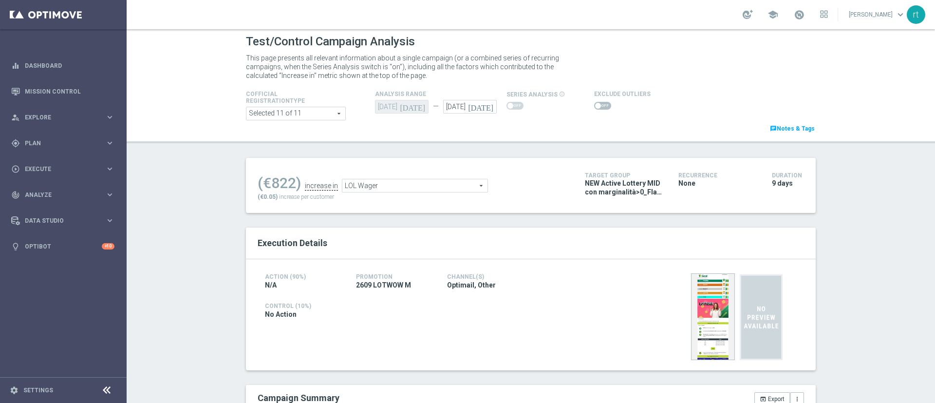
click at [598, 104] on span at bounding box center [602, 106] width 17 height 8
click at [598, 104] on input "checkbox" at bounding box center [602, 106] width 17 height 8
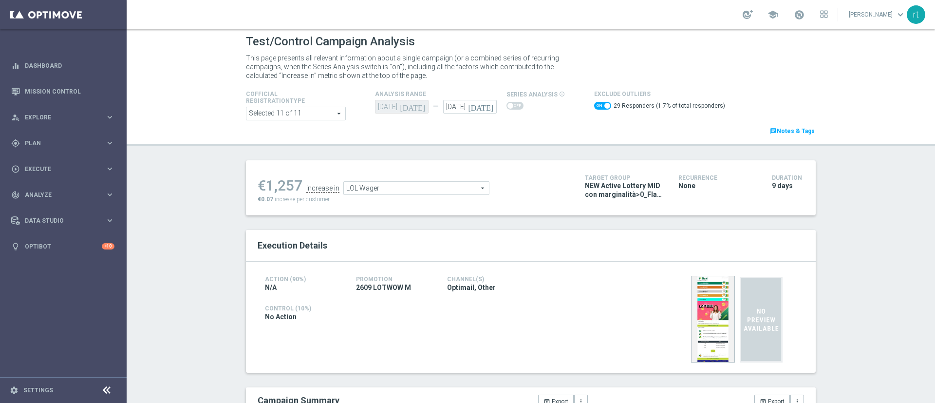
click at [376, 184] on span "LOL Wager" at bounding box center [416, 188] width 145 height 13
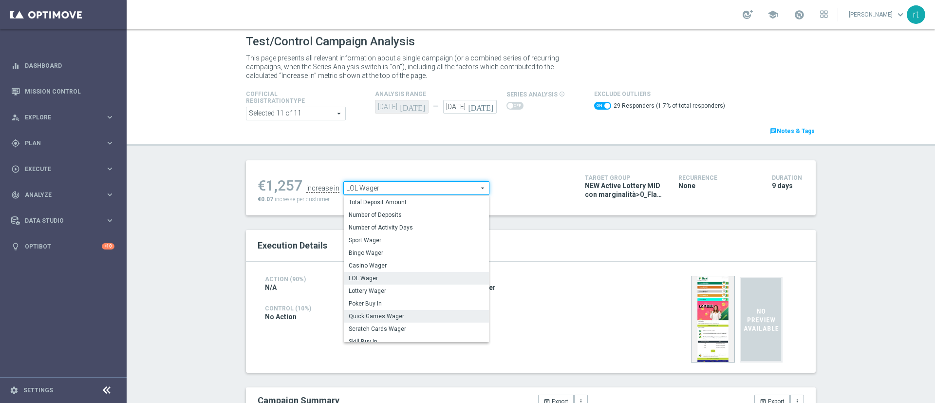
click at [377, 322] on label "Scratch Cards Wager" at bounding box center [416, 328] width 145 height 13
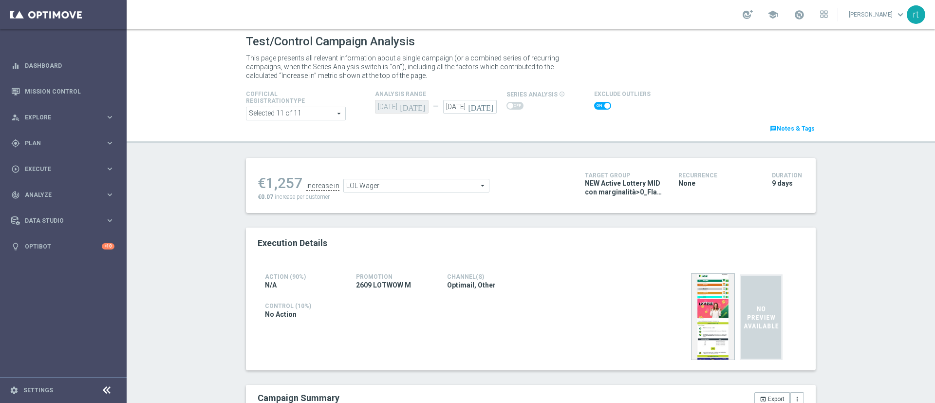
checkbox input "false"
type input "Scratch Cards Wager"
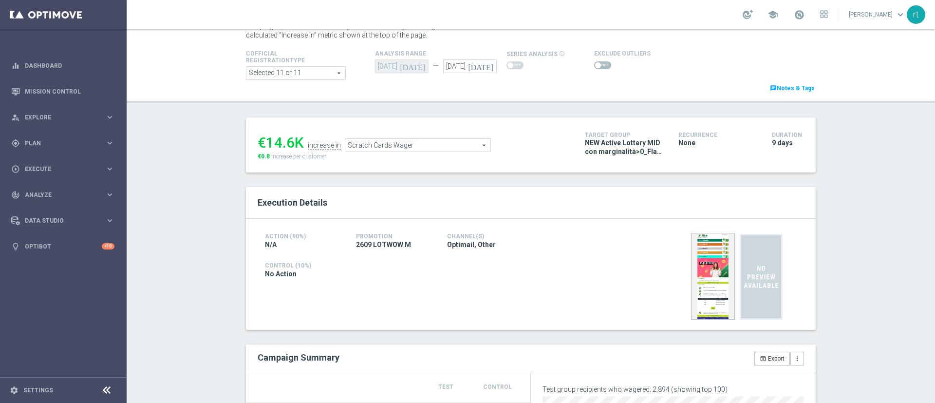
scroll to position [42, 0]
click at [596, 67] on span at bounding box center [602, 66] width 17 height 8
click at [596, 67] on input "checkbox" at bounding box center [602, 66] width 17 height 8
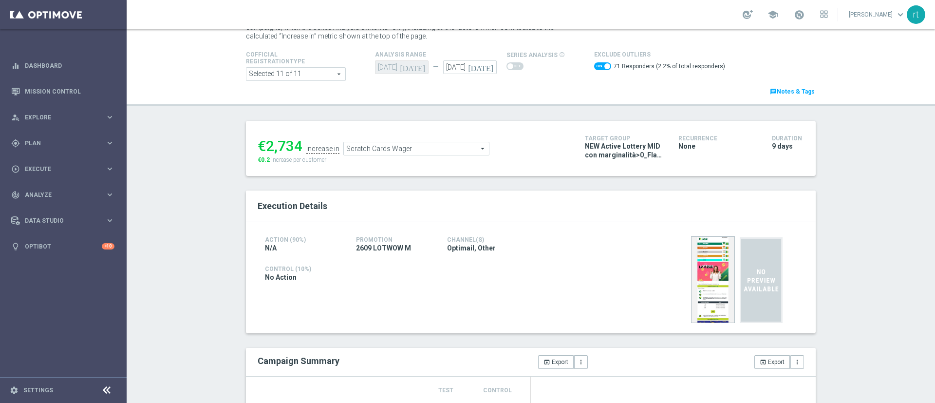
click at [594, 68] on span at bounding box center [602, 66] width 17 height 8
click at [594, 68] on input "checkbox" at bounding box center [602, 66] width 17 height 8
checkbox input "false"
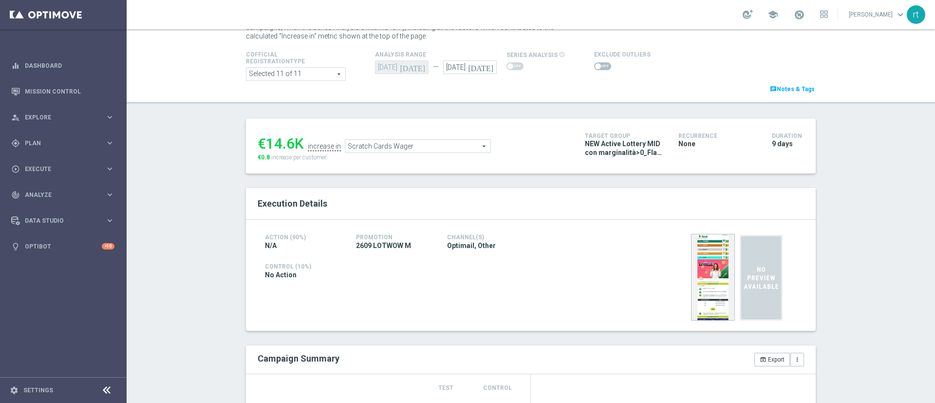
click at [378, 143] on span "Scratch Cards Wager" at bounding box center [417, 146] width 145 height 13
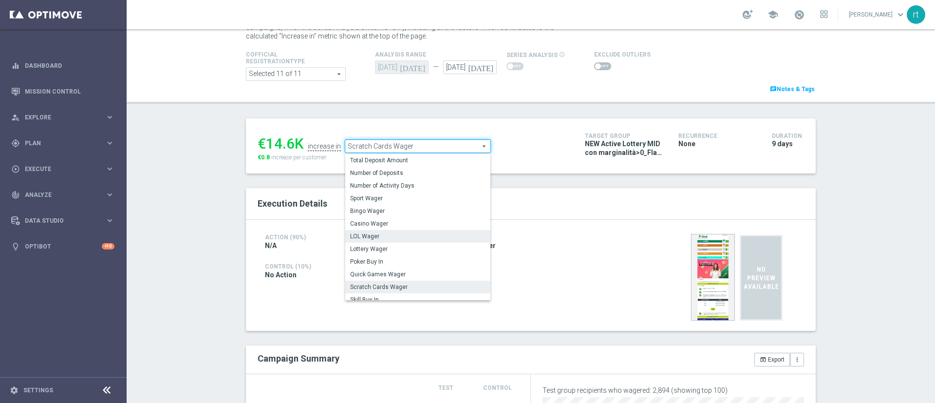
click at [369, 239] on span "LOL Wager" at bounding box center [417, 236] width 135 height 8
type input "LOL Wager"
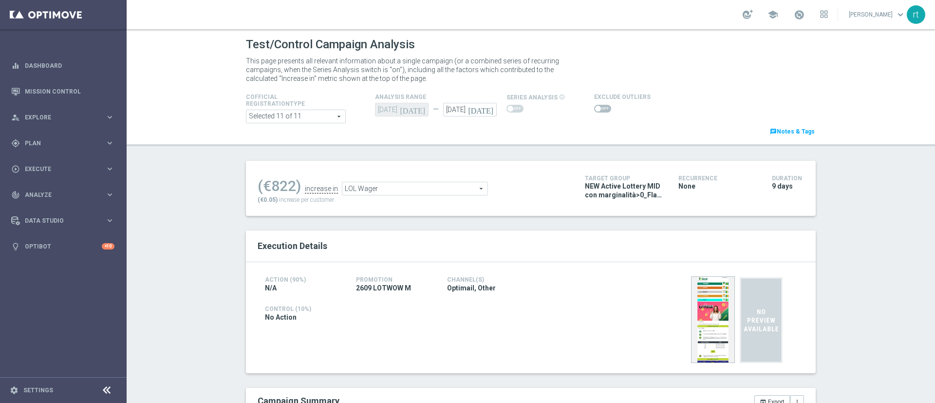
click at [597, 108] on span at bounding box center [602, 109] width 17 height 8
click at [597, 108] on input "checkbox" at bounding box center [602, 109] width 17 height 8
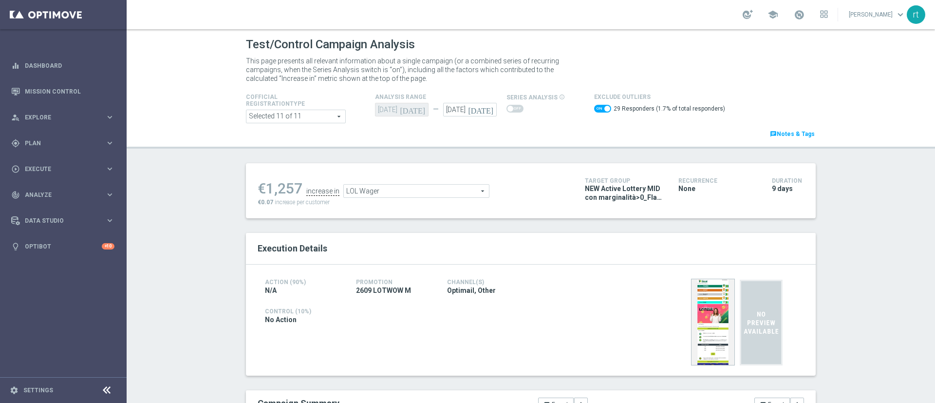
click at [405, 190] on span "LOL Wager" at bounding box center [416, 190] width 145 height 13
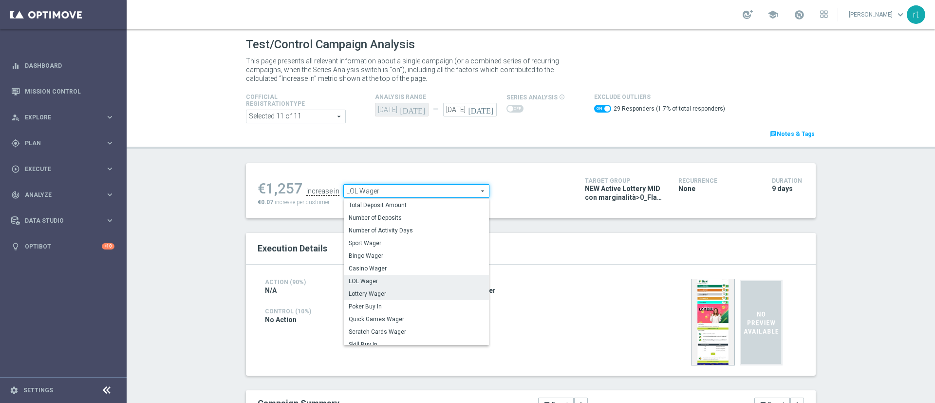
click at [379, 288] on label "Lottery Wager" at bounding box center [416, 293] width 145 height 13
checkbox input "false"
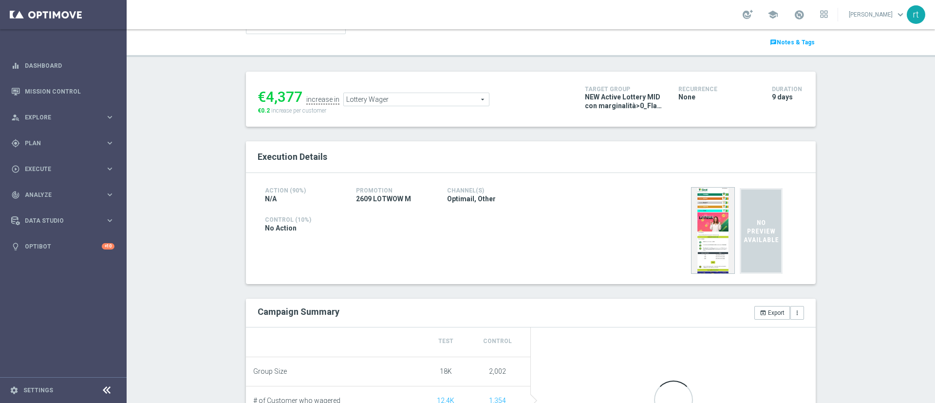
scroll to position [89, 0]
click at [388, 102] on span "Lottery Wager" at bounding box center [416, 99] width 145 height 13
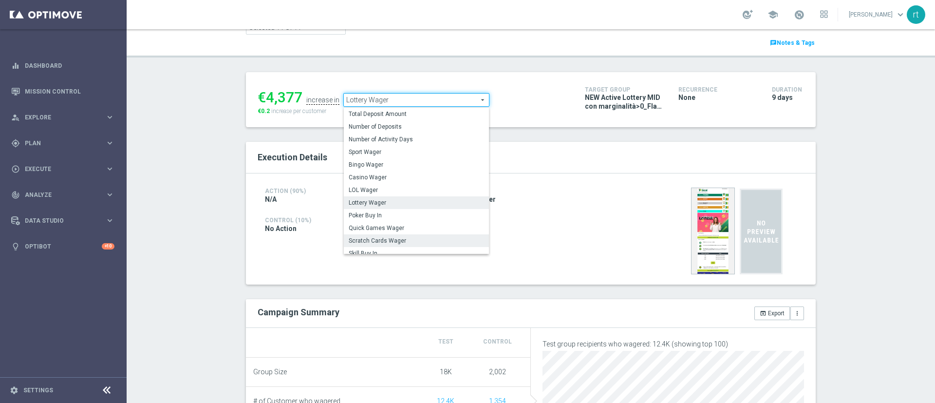
click at [389, 237] on span "Scratch Cards Wager" at bounding box center [416, 241] width 135 height 8
type input "Scratch Cards Wager"
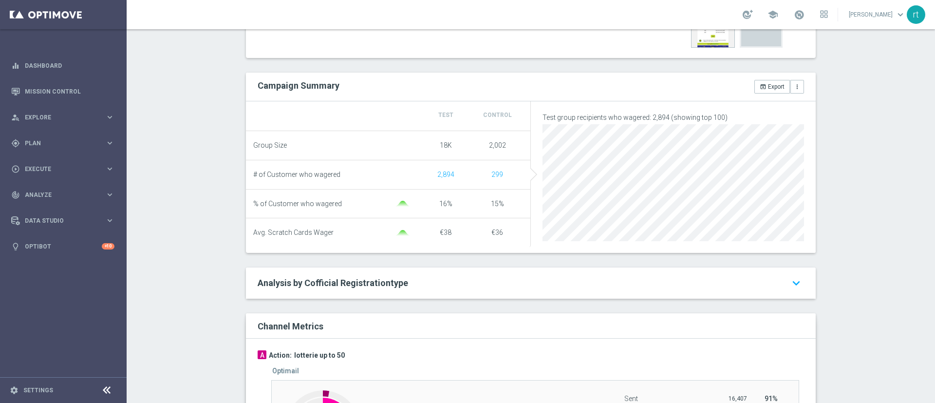
scroll to position [316, 0]
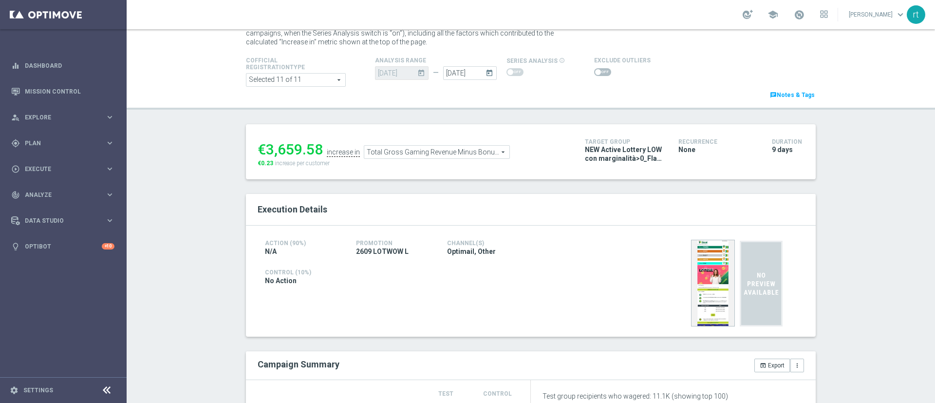
scroll to position [34, 0]
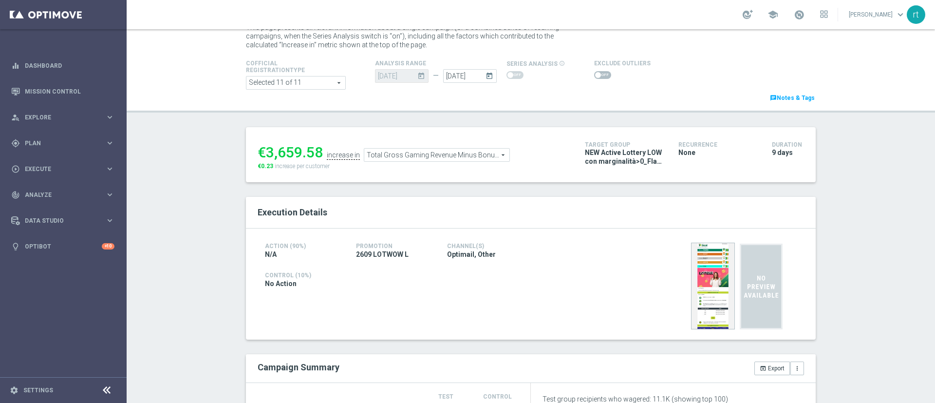
click at [596, 73] on span at bounding box center [602, 75] width 17 height 8
click at [596, 73] on input "checkbox" at bounding box center [602, 75] width 17 height 8
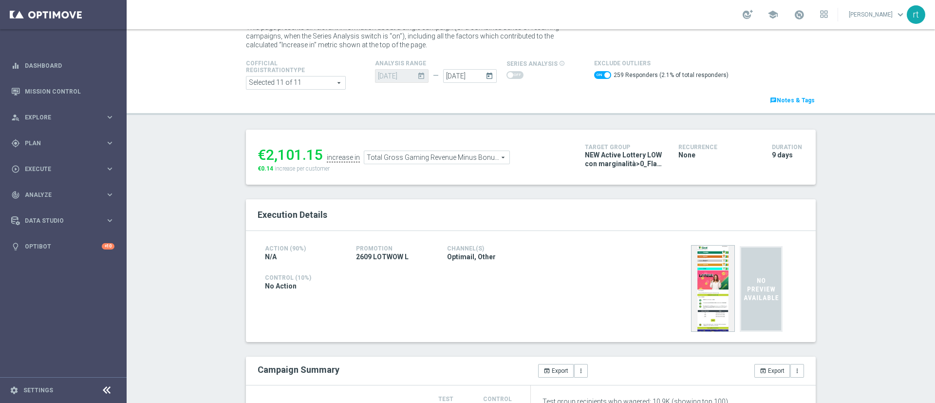
click at [594, 74] on span at bounding box center [602, 75] width 17 height 8
click at [594, 74] on input "checkbox" at bounding box center [602, 75] width 17 height 8
checkbox input "false"
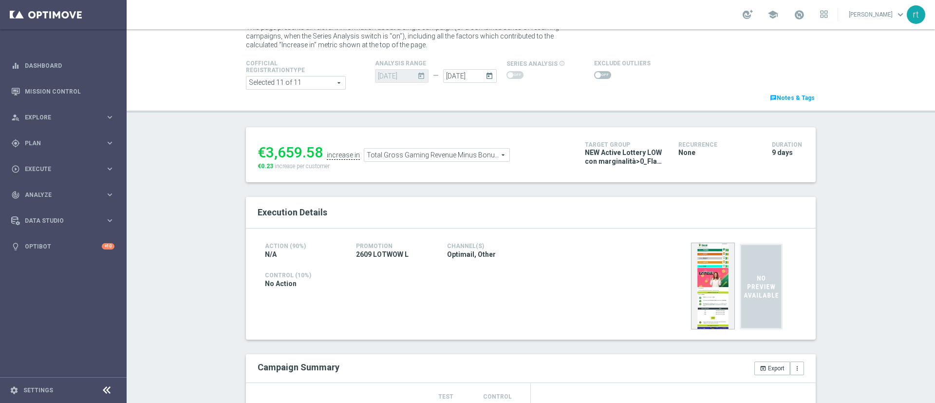
click at [386, 153] on span "Total Gross Gaming Revenue Minus Bonus Wagared" at bounding box center [436, 154] width 145 height 13
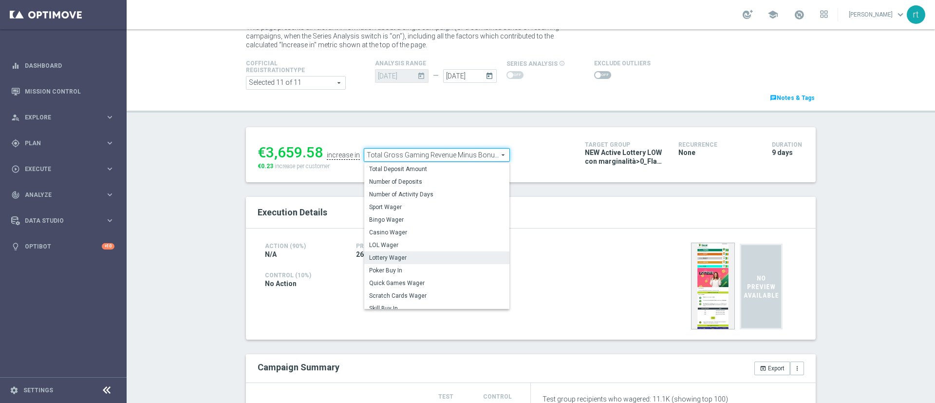
click at [394, 255] on span "Lottery Wager" at bounding box center [436, 258] width 135 height 8
type input "Lottery Wager"
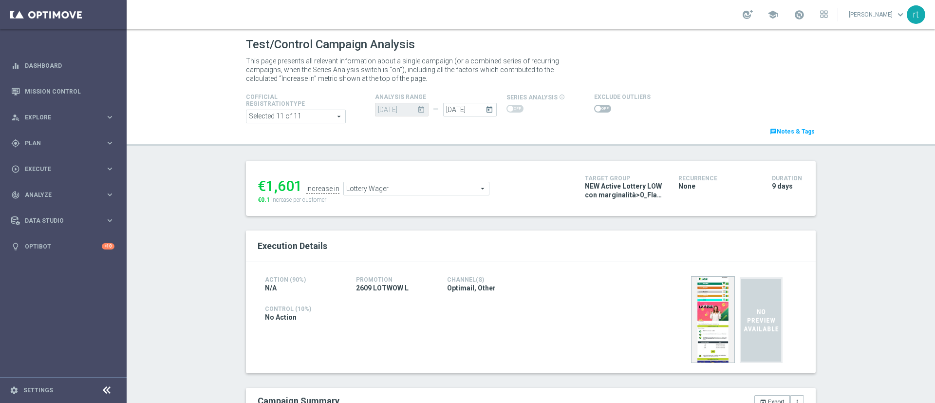
click at [595, 106] on span at bounding box center [598, 109] width 6 height 6
click at [594, 106] on input "checkbox" at bounding box center [602, 109] width 17 height 8
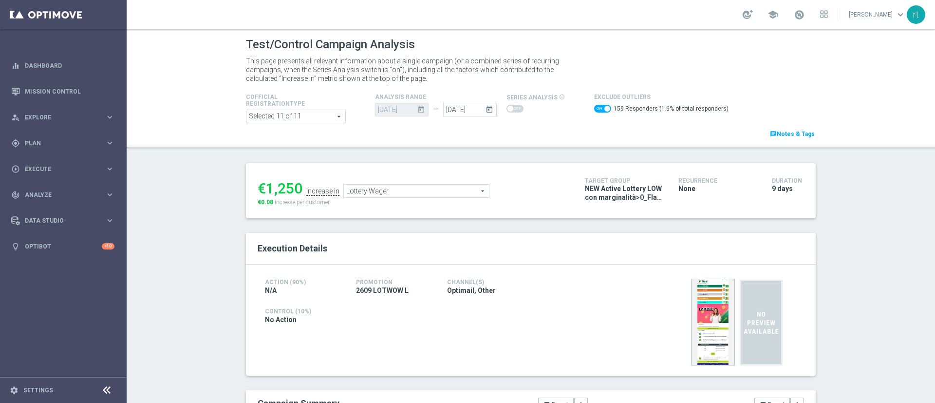
click at [422, 194] on span "Lottery Wager" at bounding box center [416, 190] width 145 height 13
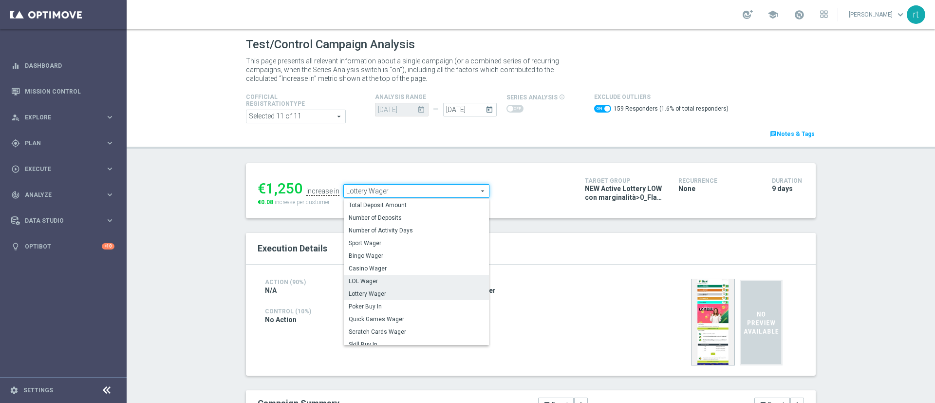
click at [381, 283] on span "LOL Wager" at bounding box center [416, 281] width 135 height 8
checkbox input "false"
type input "LOL Wager"
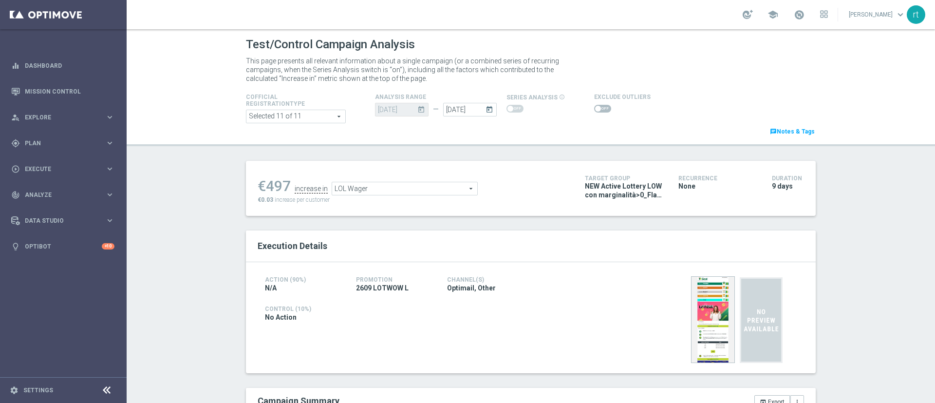
click at [595, 106] on span at bounding box center [602, 109] width 17 height 8
click at [595, 106] on input "checkbox" at bounding box center [602, 109] width 17 height 8
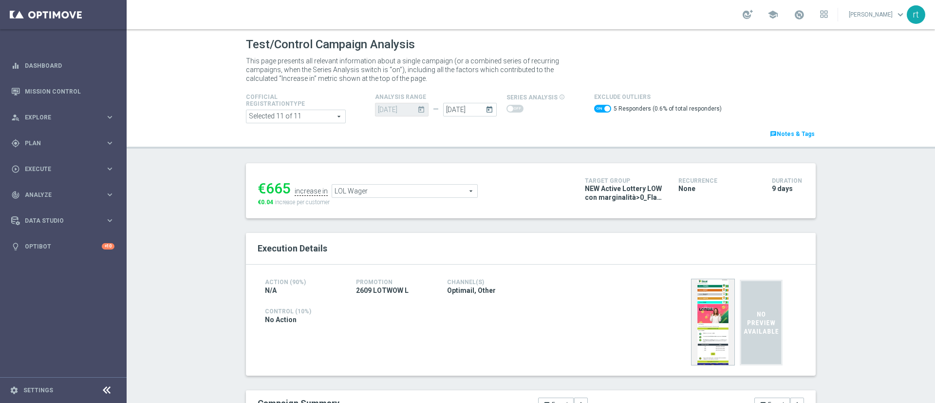
click at [349, 186] on span "LOL Wager" at bounding box center [404, 190] width 145 height 13
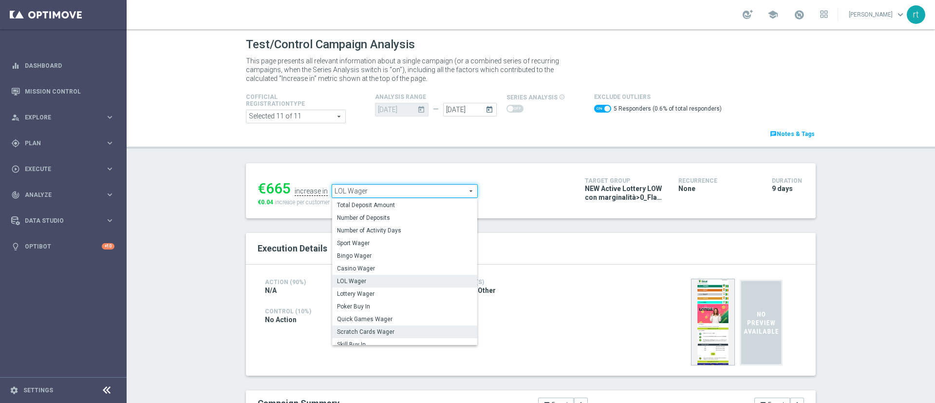
click at [375, 329] on span "Scratch Cards Wager" at bounding box center [404, 332] width 135 height 8
checkbox input "false"
type input "Scratch Cards Wager"
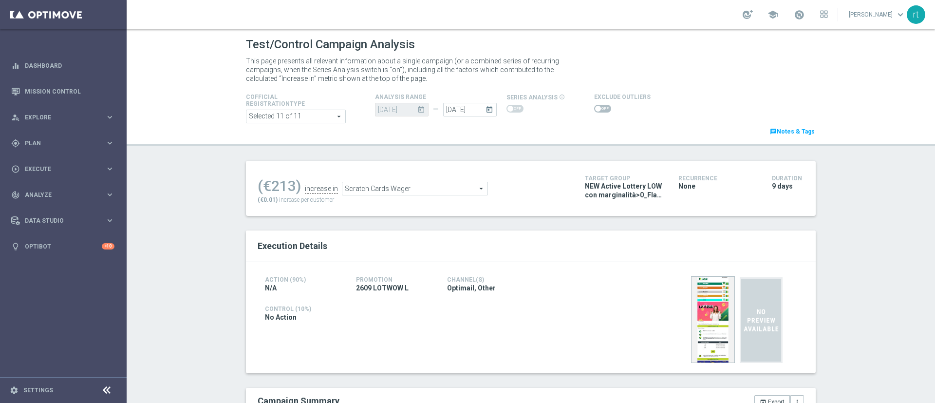
click at [599, 107] on span at bounding box center [602, 109] width 17 height 8
click at [599, 107] on input "checkbox" at bounding box center [602, 109] width 17 height 8
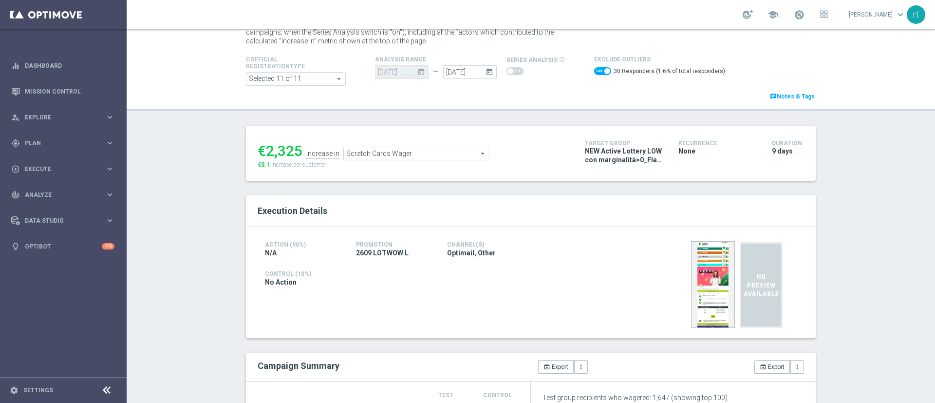
scroll to position [37, 0]
click at [360, 145] on ul "€2,325 increase in Scratch Cards Wager Scratch Cards Wager arrow_drop_down sear…" at bounding box center [413, 149] width 317 height 23
click at [356, 152] on span "Scratch Cards Wager" at bounding box center [416, 154] width 145 height 13
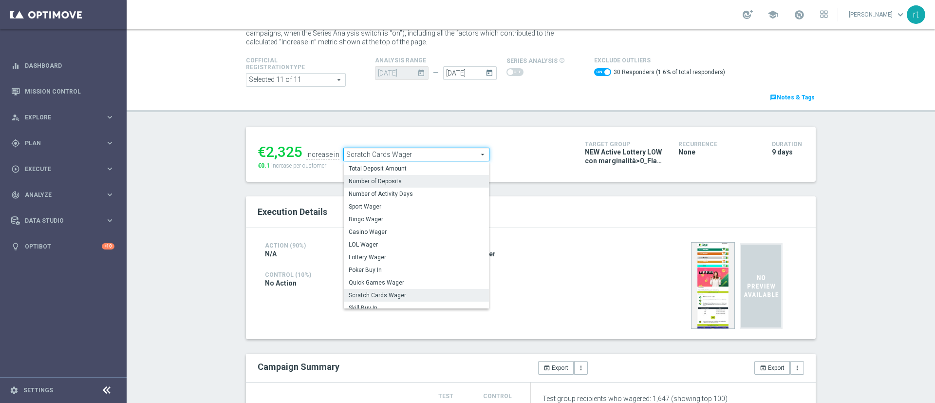
click at [370, 175] on label "Number of Deposits" at bounding box center [416, 181] width 145 height 13
checkbox input "false"
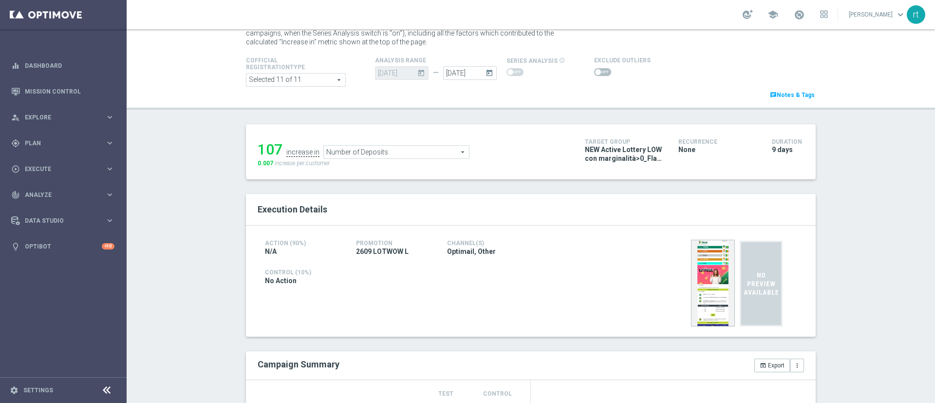
click at [360, 148] on span "Number of Deposits" at bounding box center [396, 152] width 145 height 13
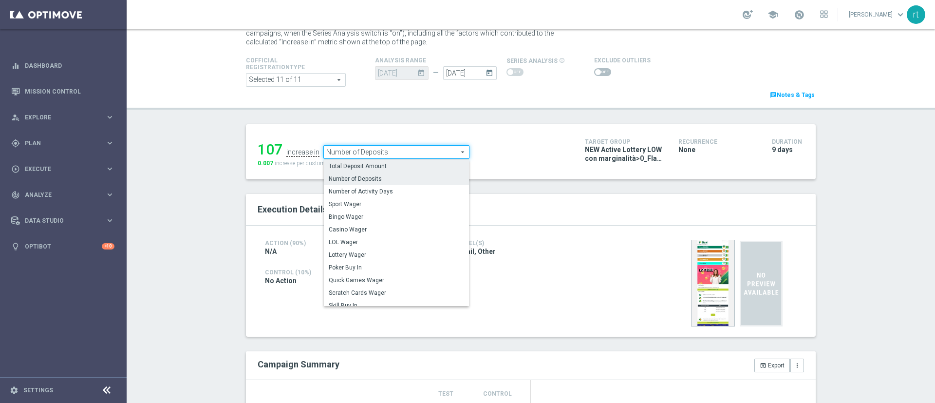
click at [360, 164] on span "Total Deposit Amount" at bounding box center [396, 166] width 135 height 8
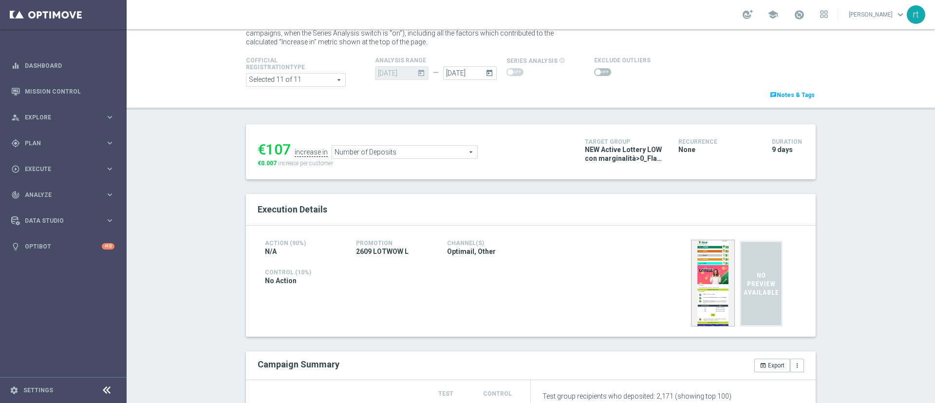
type input "Total Deposit Amount"
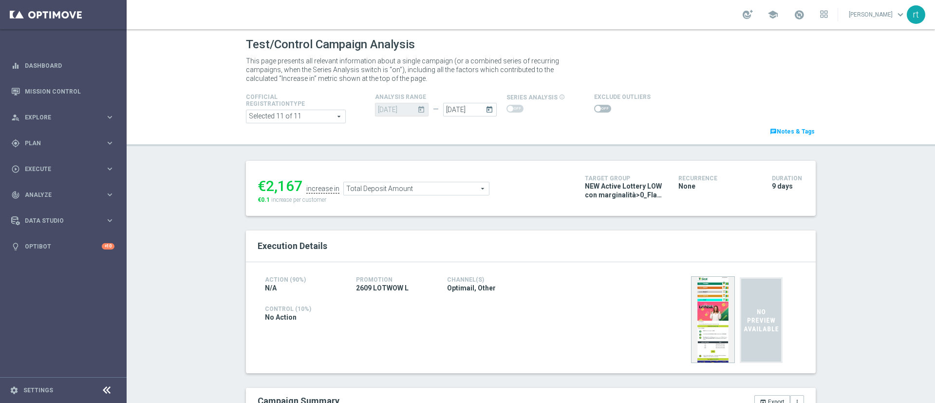
click at [596, 110] on span at bounding box center [602, 109] width 17 height 8
click at [596, 110] on input "checkbox" at bounding box center [602, 109] width 17 height 8
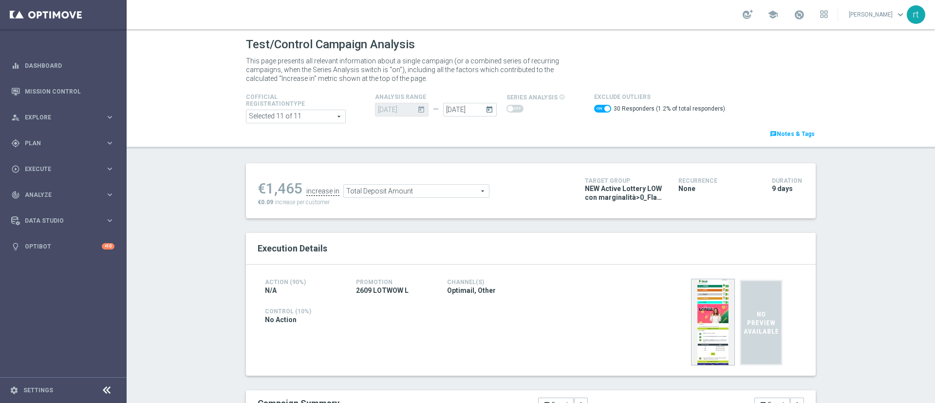
click at [594, 111] on span at bounding box center [602, 109] width 17 height 8
click at [594, 111] on input "checkbox" at bounding box center [602, 109] width 17 height 8
checkbox input "false"
